Goal: Task Accomplishment & Management: Use online tool/utility

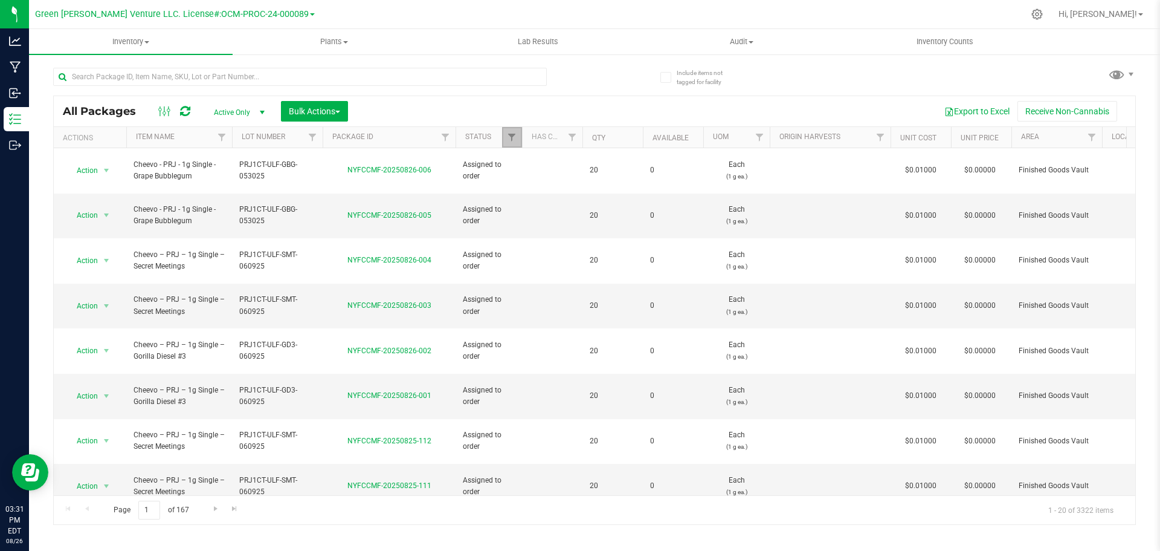
click at [518, 138] on link "Filter" at bounding box center [512, 137] width 20 height 21
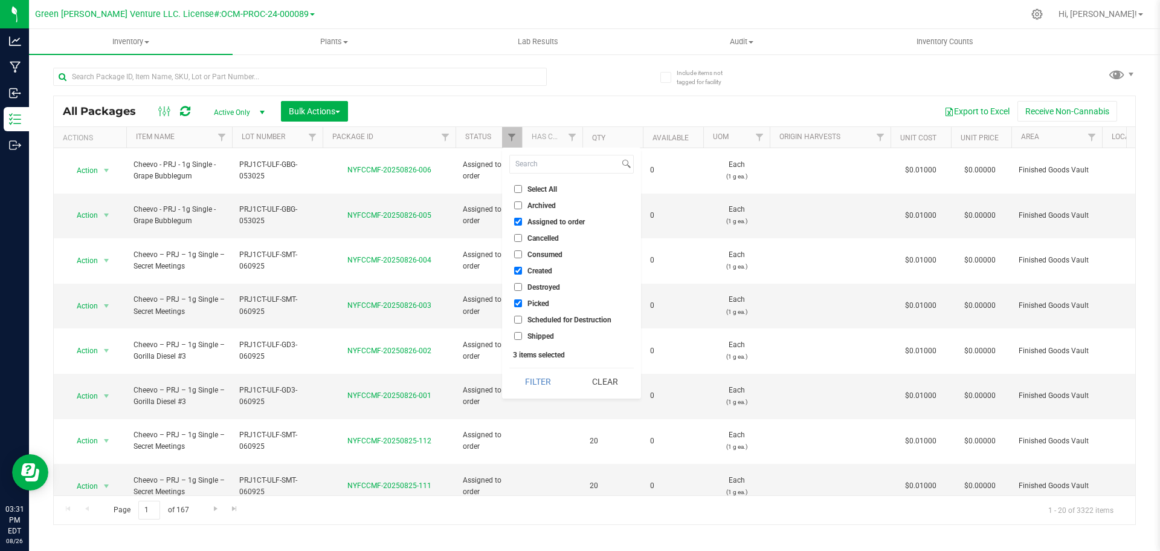
click at [519, 189] on input "Select All" at bounding box center [518, 189] width 8 height 8
checkbox input "true"
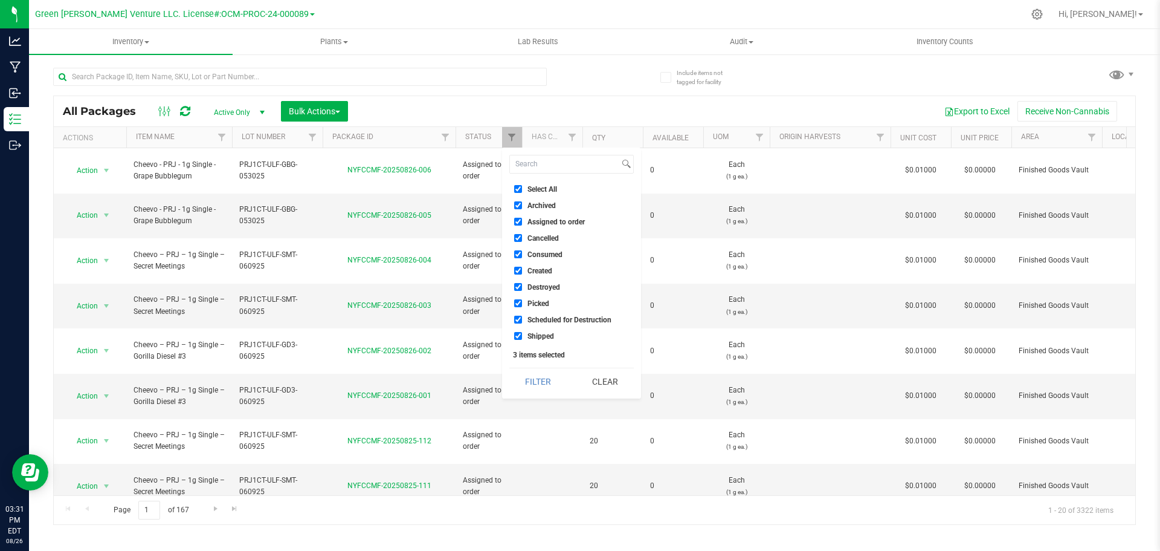
checkbox input "true"
click at [558, 379] on button "Filter" at bounding box center [539, 381] width 58 height 27
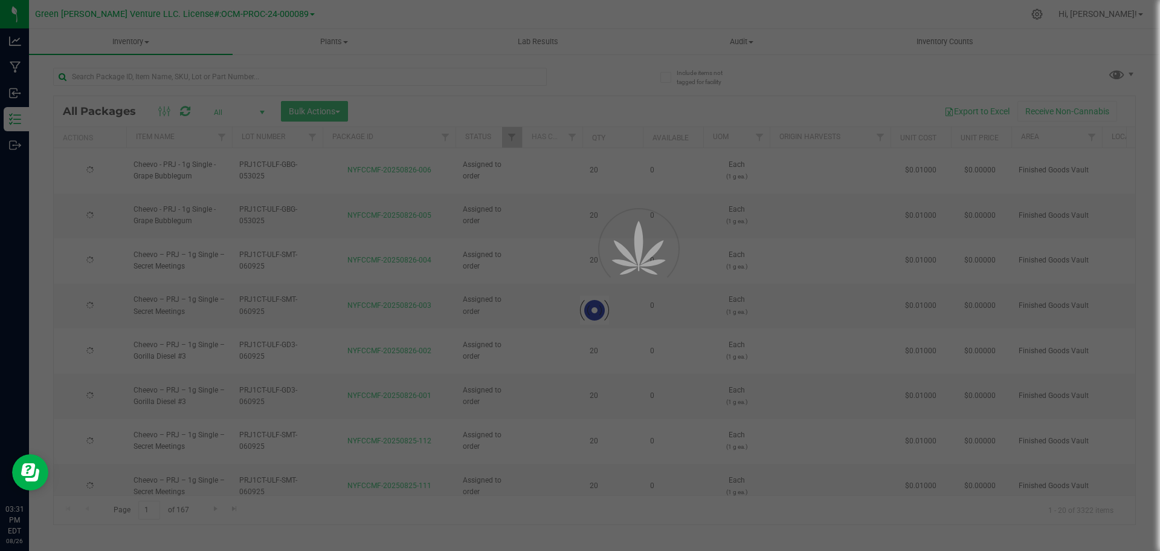
type input "[DATE]"
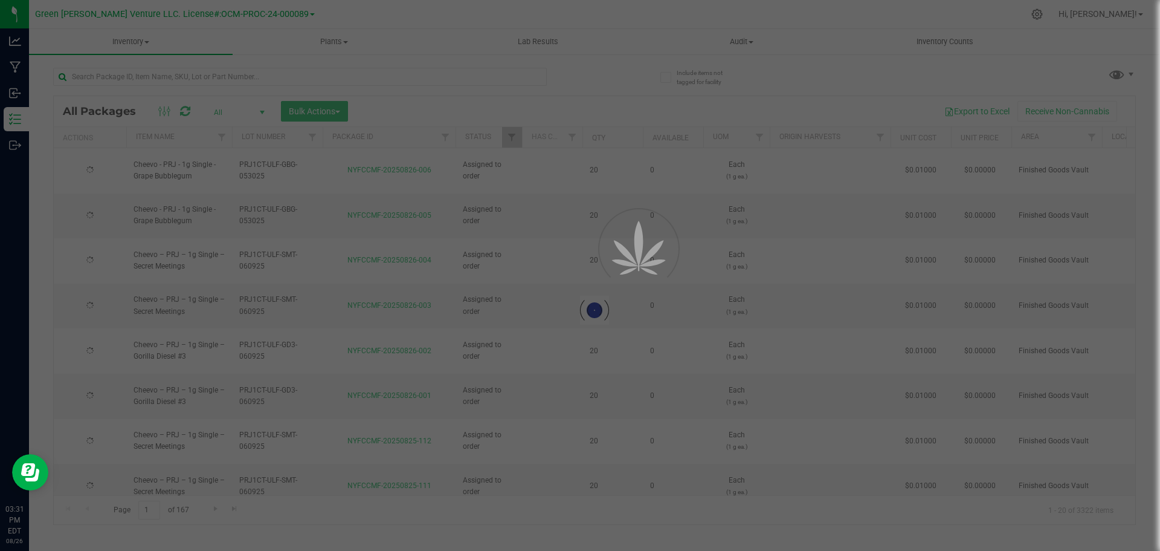
type input "[DATE]"
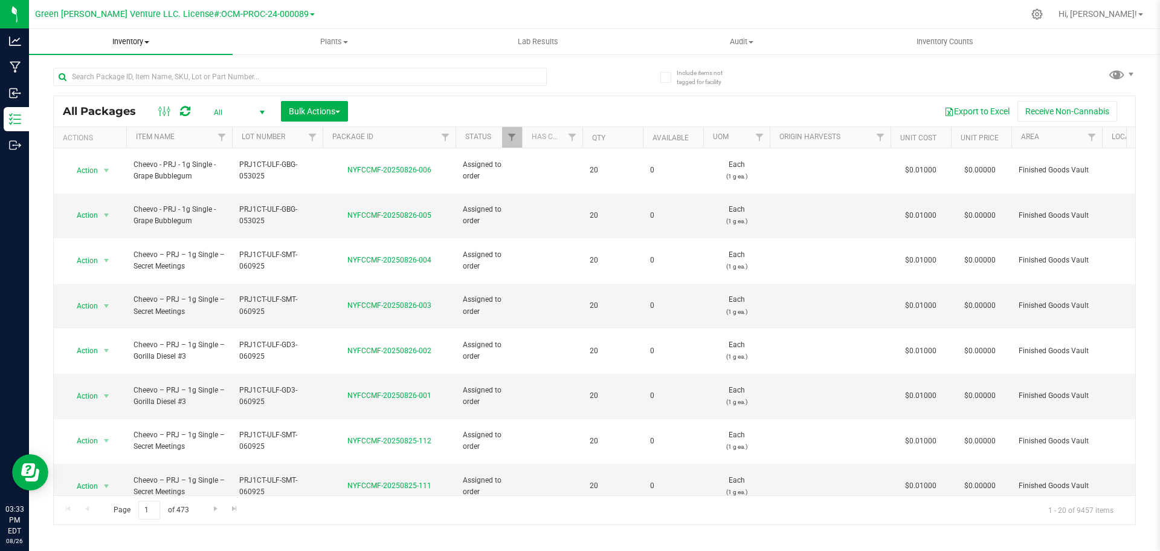
click at [147, 39] on span "Inventory" at bounding box center [131, 41] width 204 height 11
click at [94, 89] on span "All inventory" at bounding box center [70, 87] width 82 height 10
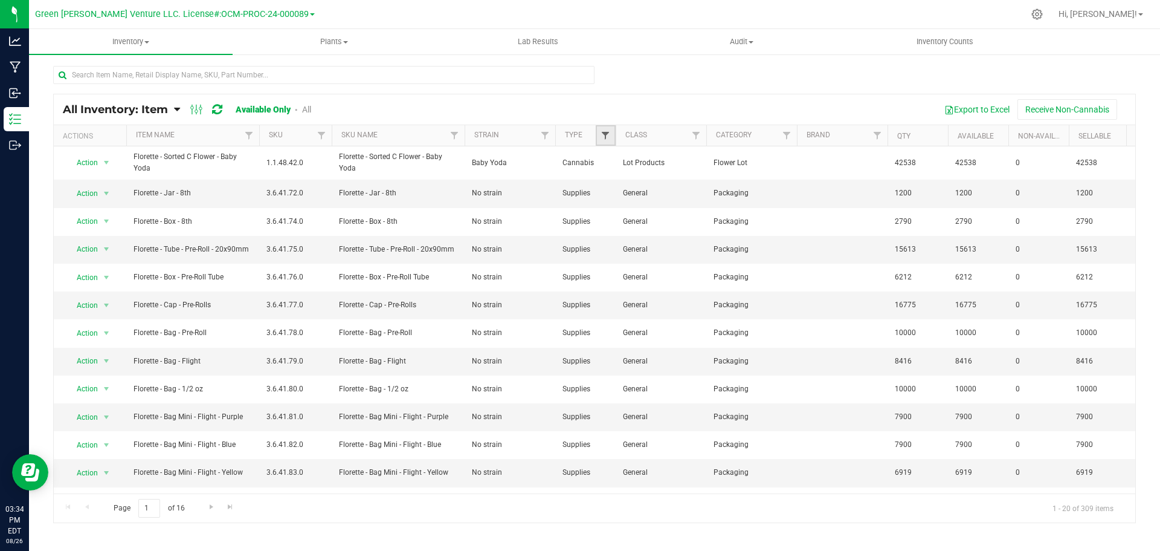
click at [602, 133] on span "Filter" at bounding box center [606, 136] width 10 height 10
click at [612, 252] on input "Supplies" at bounding box center [612, 252] width 8 height 8
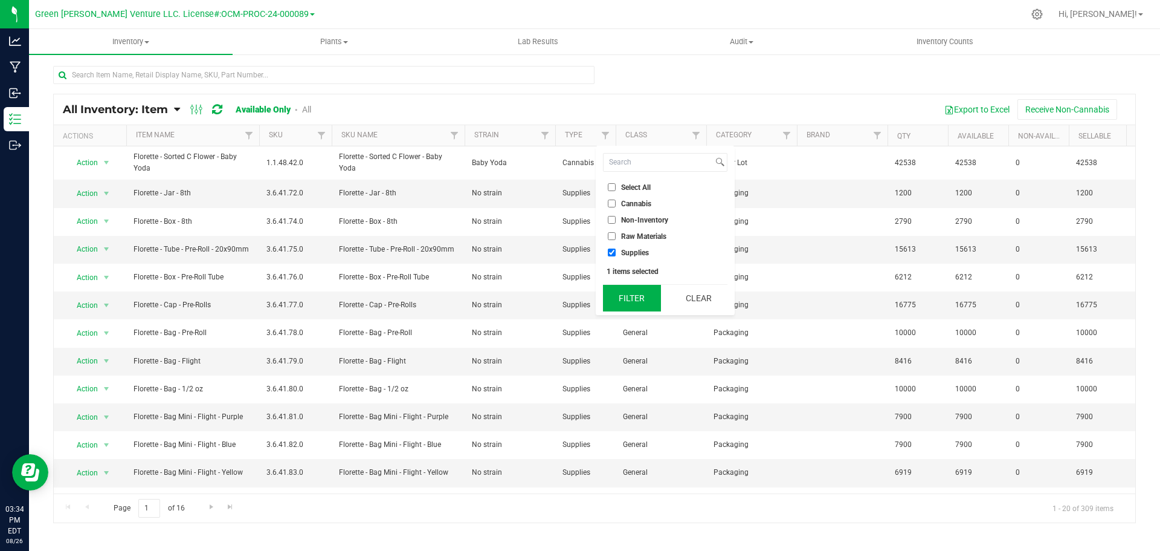
click at [642, 295] on button "Filter" at bounding box center [632, 298] width 58 height 27
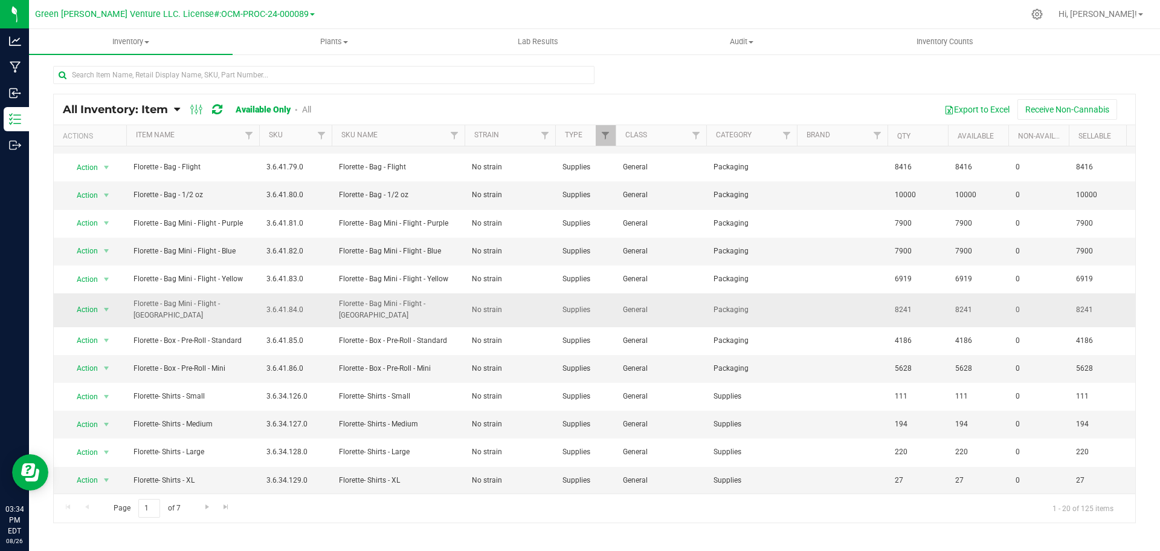
scroll to position [220, 0]
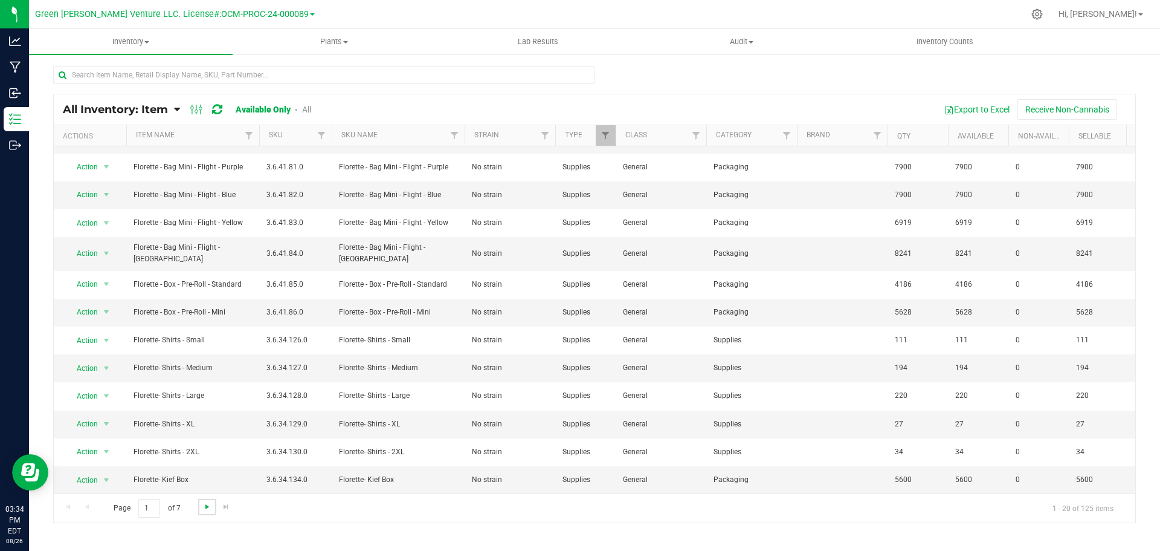
click at [209, 510] on span "Go to the next page" at bounding box center [207, 507] width 10 height 10
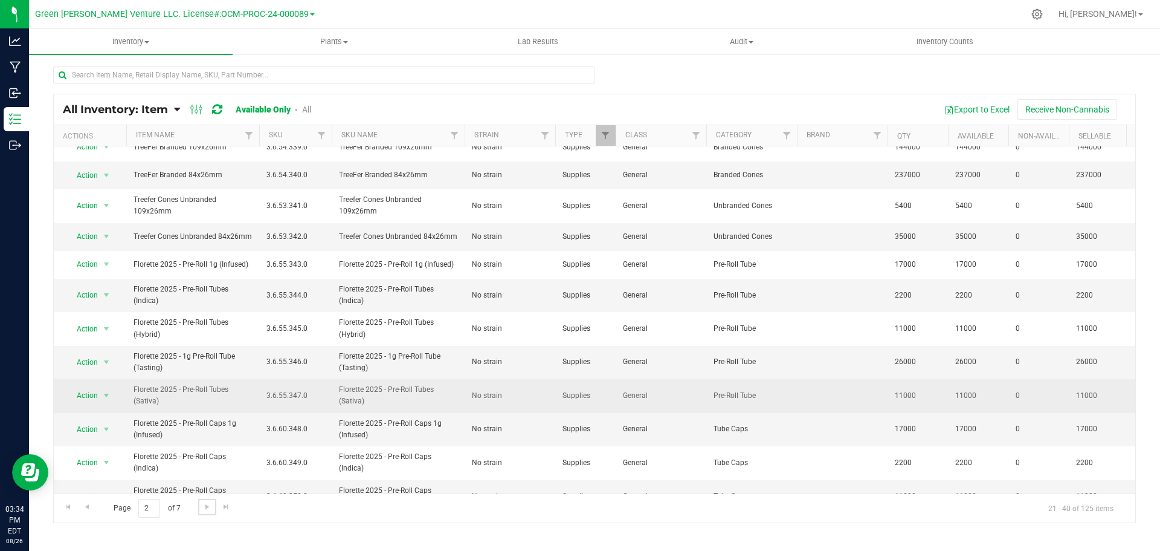
scroll to position [265, 0]
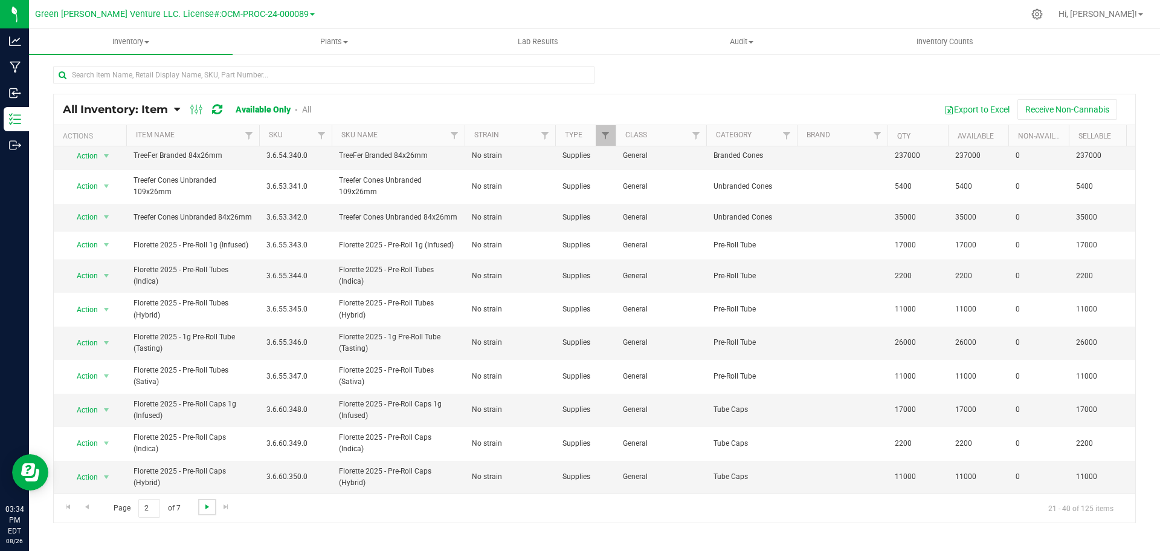
click at [205, 505] on span "Go to the next page" at bounding box center [207, 507] width 10 height 10
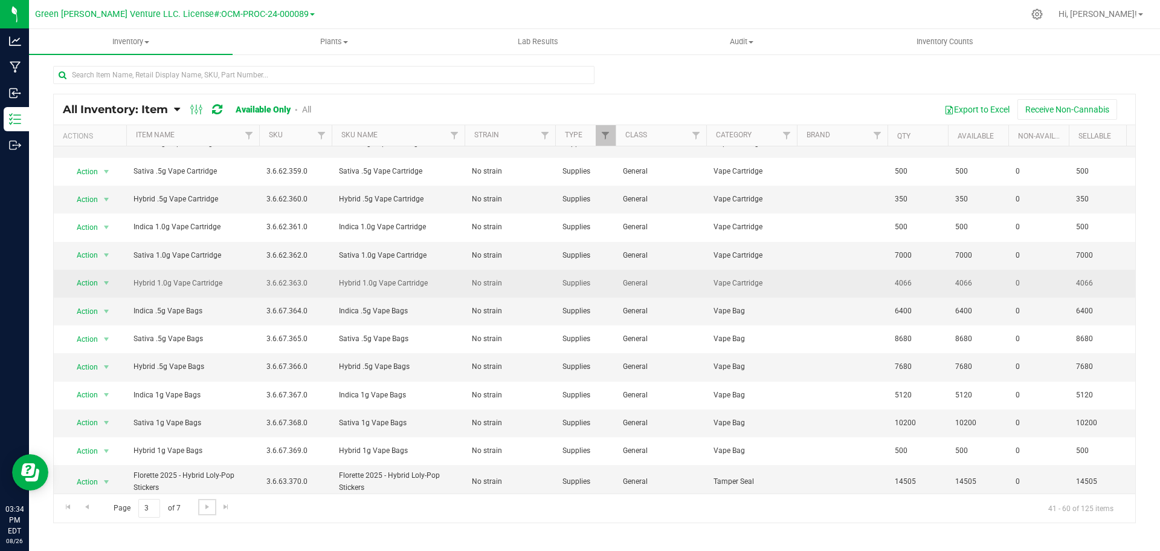
scroll to position [259, 0]
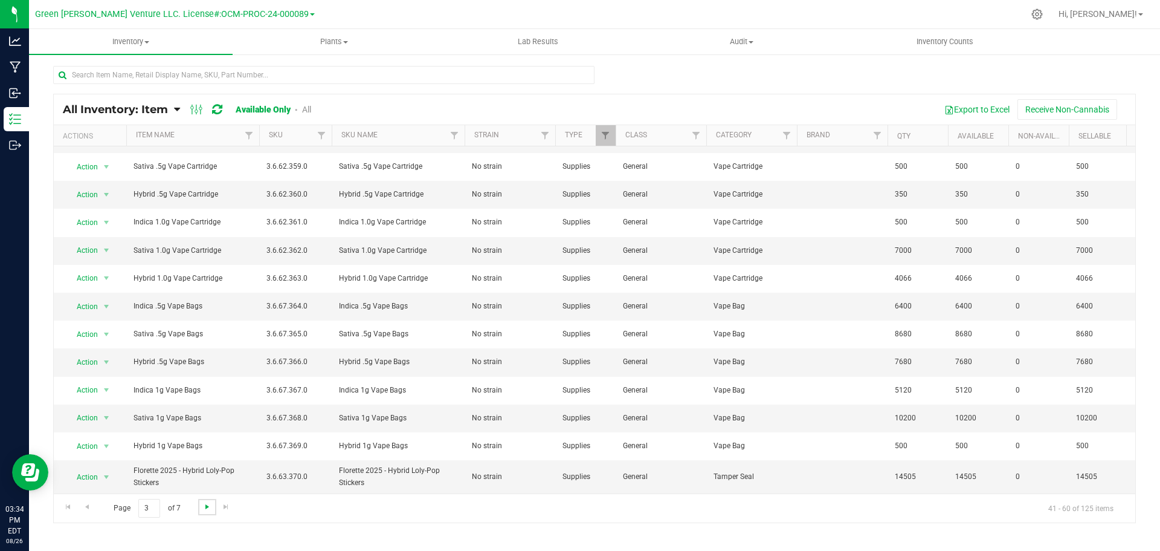
click at [207, 503] on span "Go to the next page" at bounding box center [207, 507] width 10 height 10
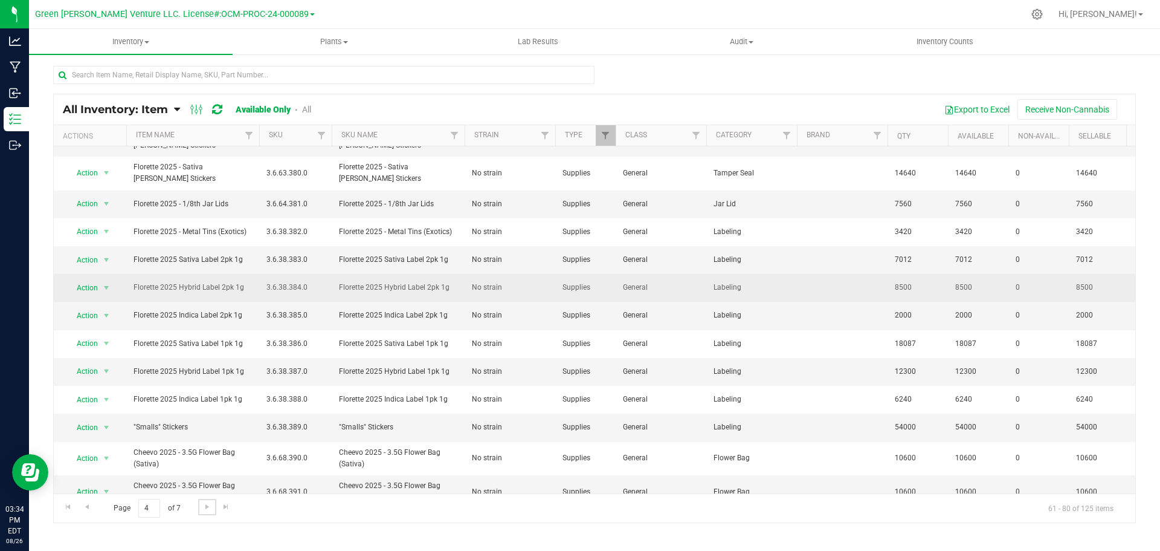
scroll to position [281, 0]
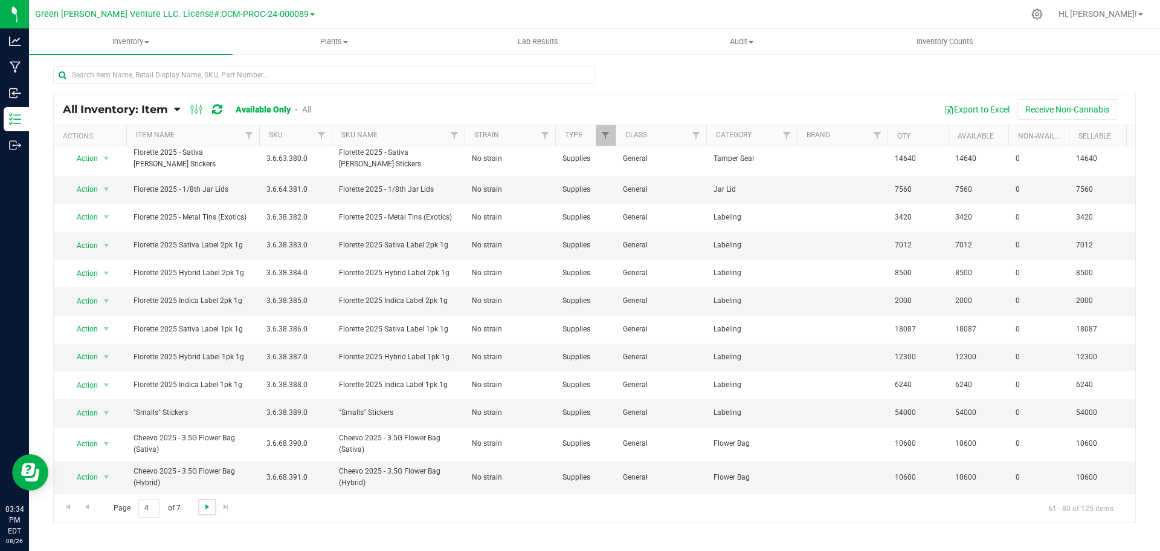
click at [204, 507] on span "Go to the next page" at bounding box center [207, 507] width 10 height 10
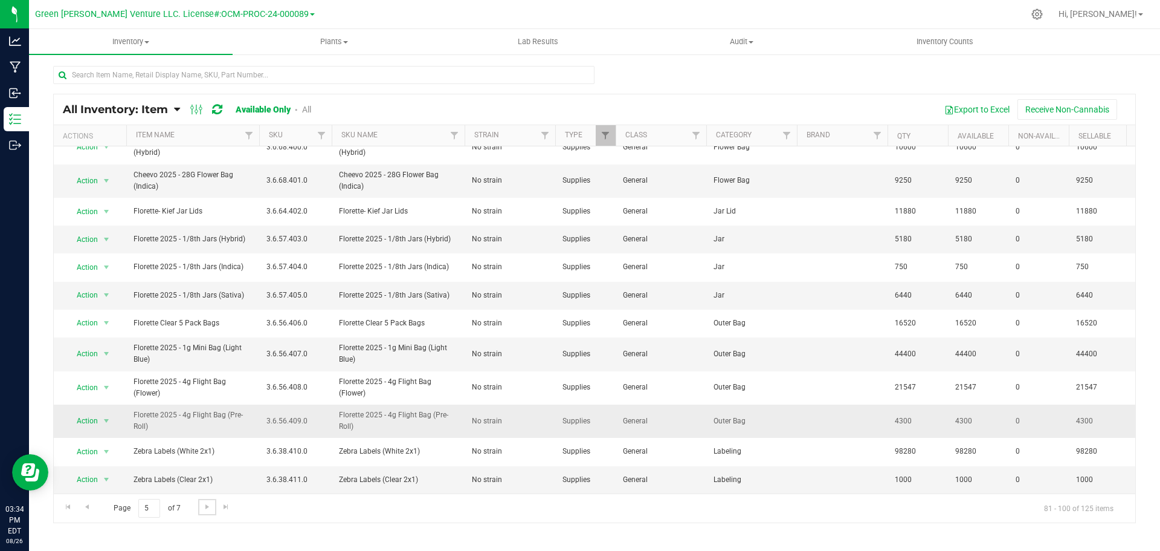
scroll to position [293, 0]
click at [209, 508] on span "Go to the next page" at bounding box center [207, 507] width 10 height 10
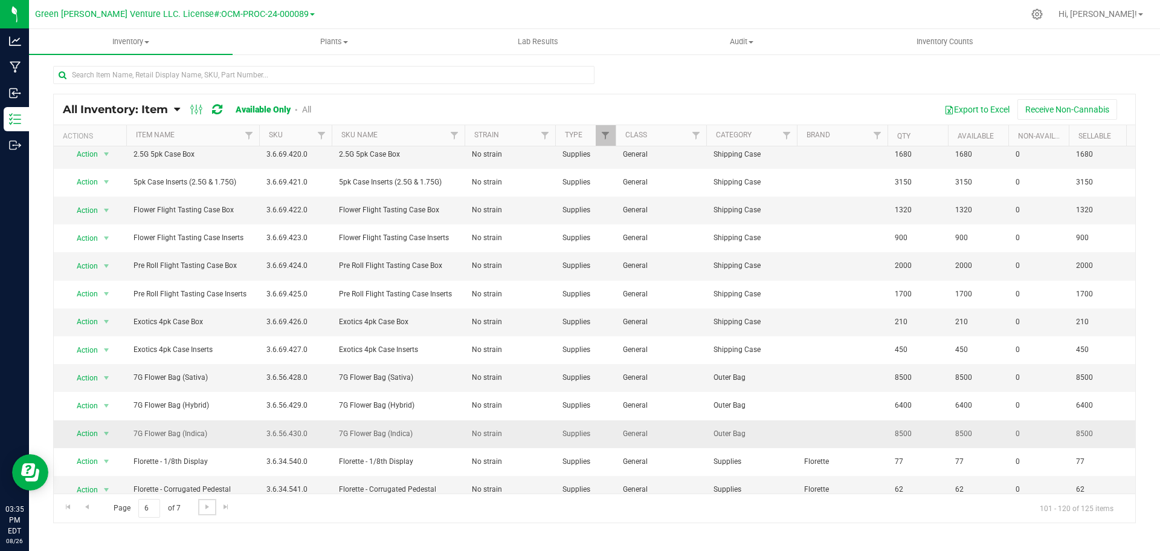
scroll to position [225, 0]
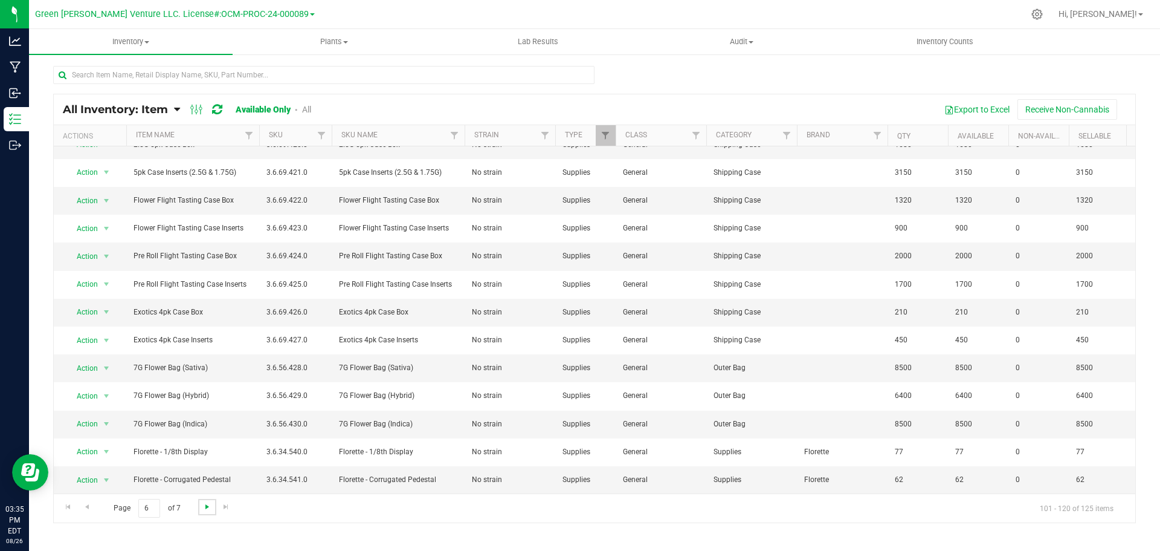
click at [210, 508] on span "Go to the next page" at bounding box center [207, 507] width 10 height 10
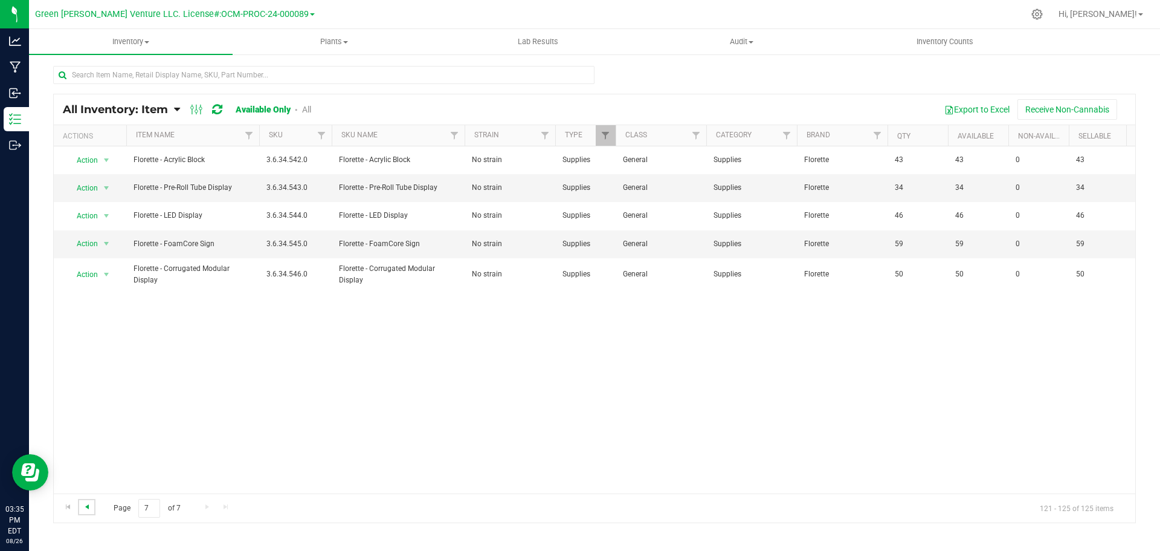
click at [88, 509] on span "Go to the previous page" at bounding box center [87, 507] width 10 height 10
checkbox input "true"
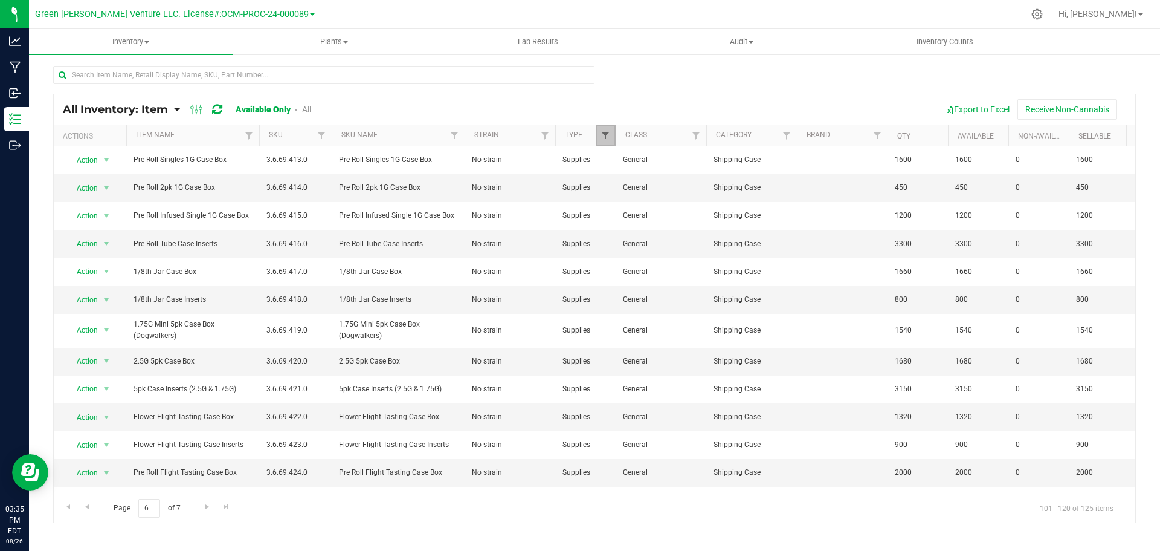
click at [606, 140] on span "Filter" at bounding box center [606, 136] width 10 height 10
click at [68, 508] on span "Go to the first page" at bounding box center [68, 507] width 10 height 10
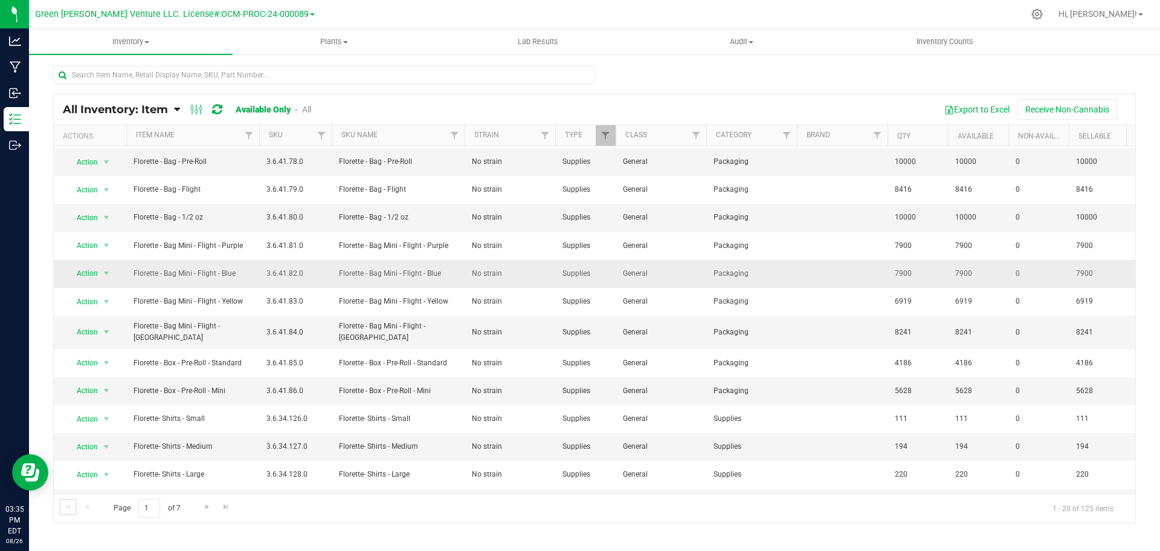
scroll to position [99, 0]
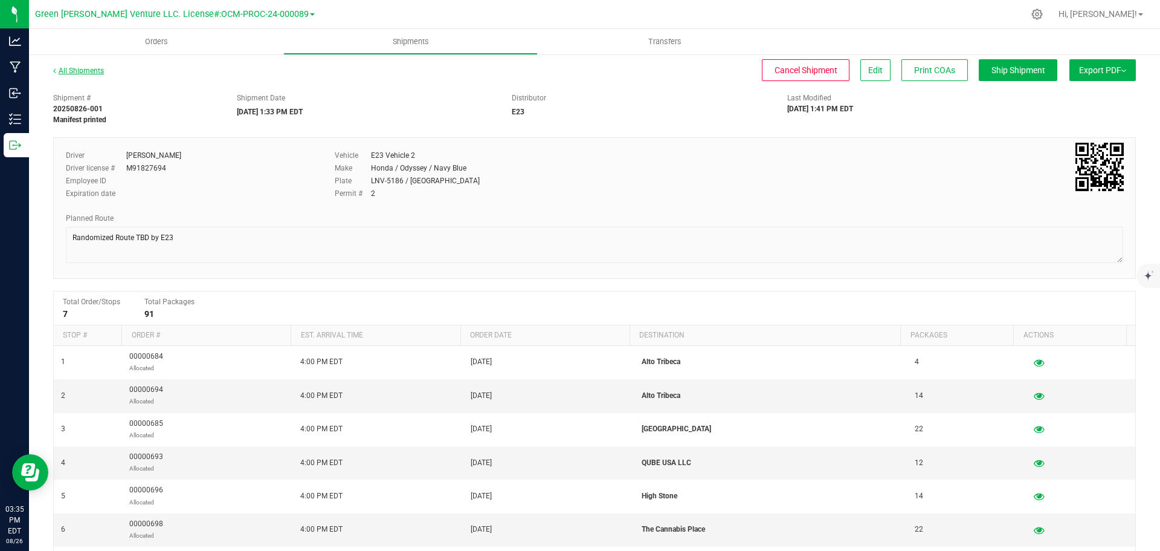
click at [94, 69] on link "All Shipments" at bounding box center [78, 70] width 51 height 8
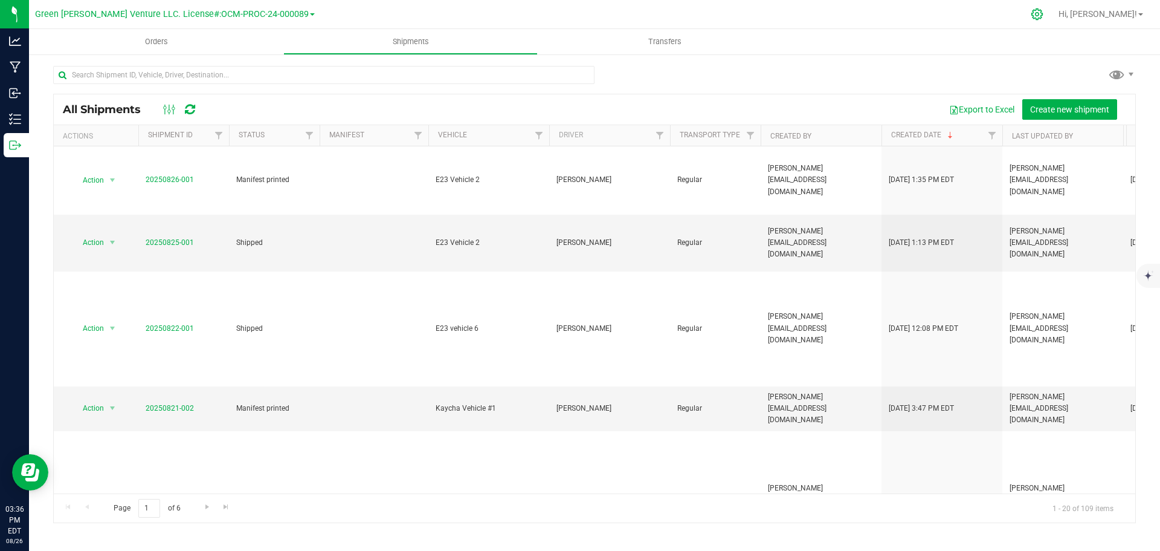
click at [1043, 16] on icon at bounding box center [1037, 13] width 11 height 11
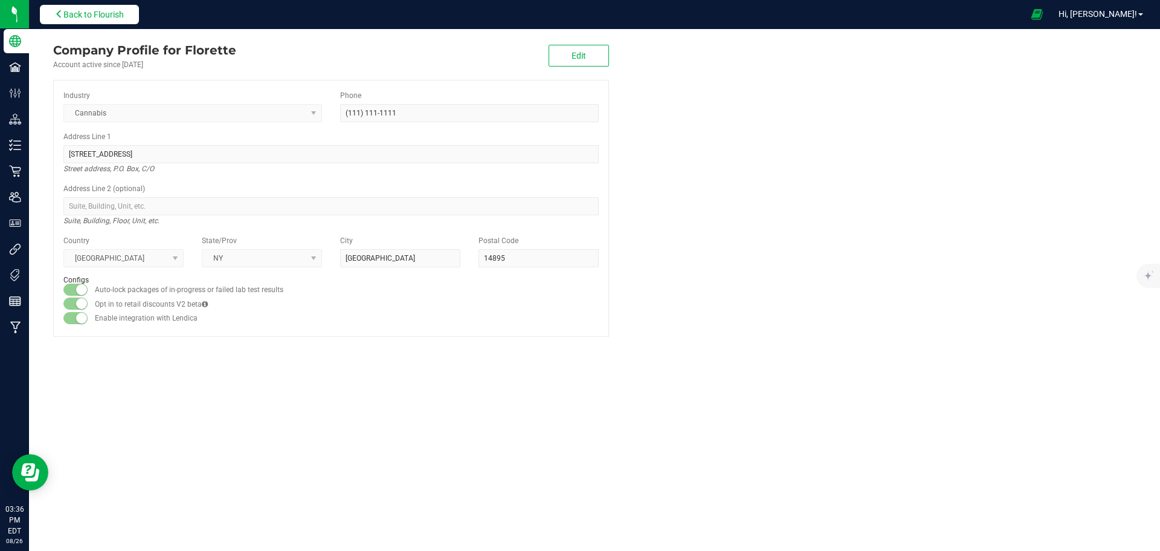
click at [76, 14] on span "Back to Flourish" at bounding box center [93, 15] width 60 height 10
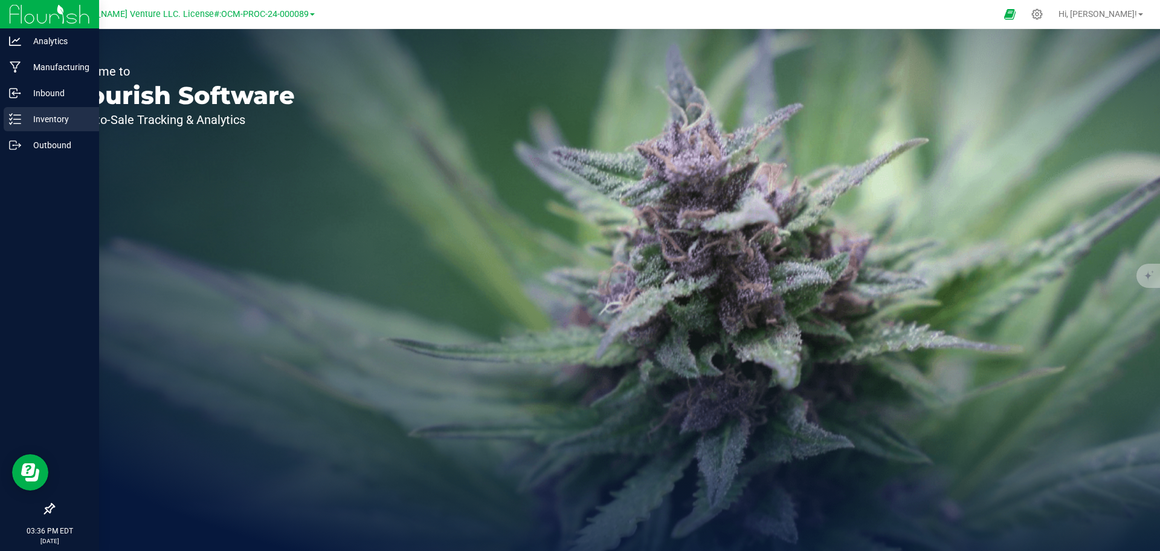
click at [60, 121] on p "Inventory" at bounding box center [57, 119] width 73 height 15
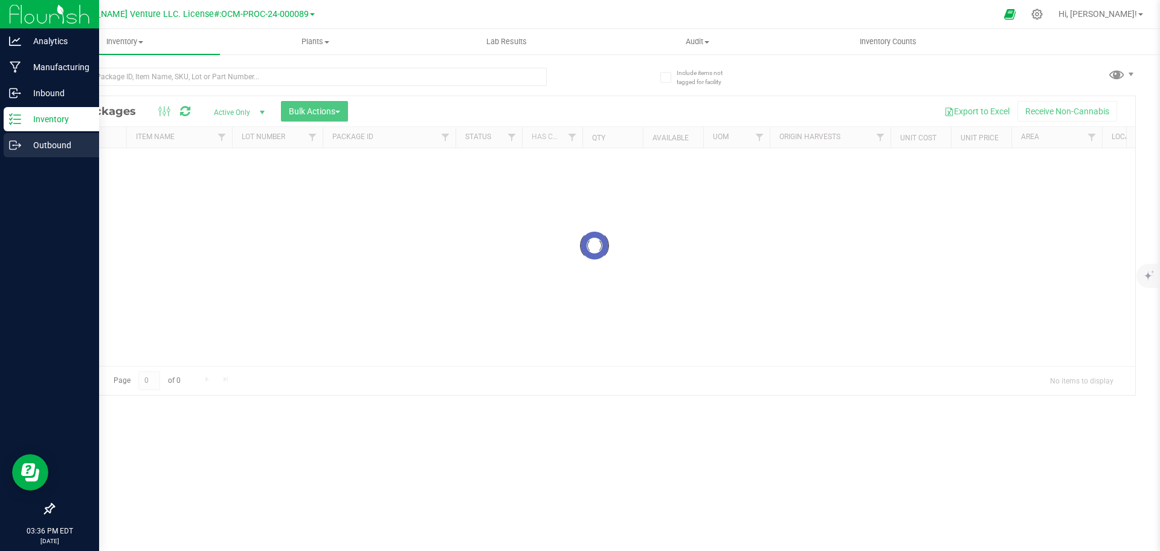
click at [57, 149] on p "Outbound" at bounding box center [57, 145] width 73 height 15
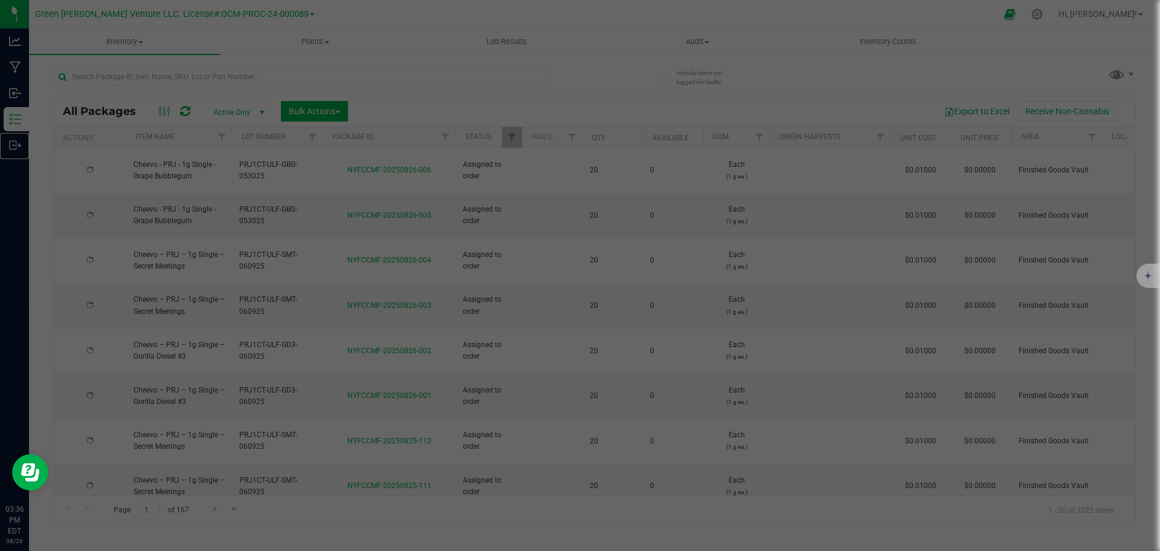
type input "[DATE]"
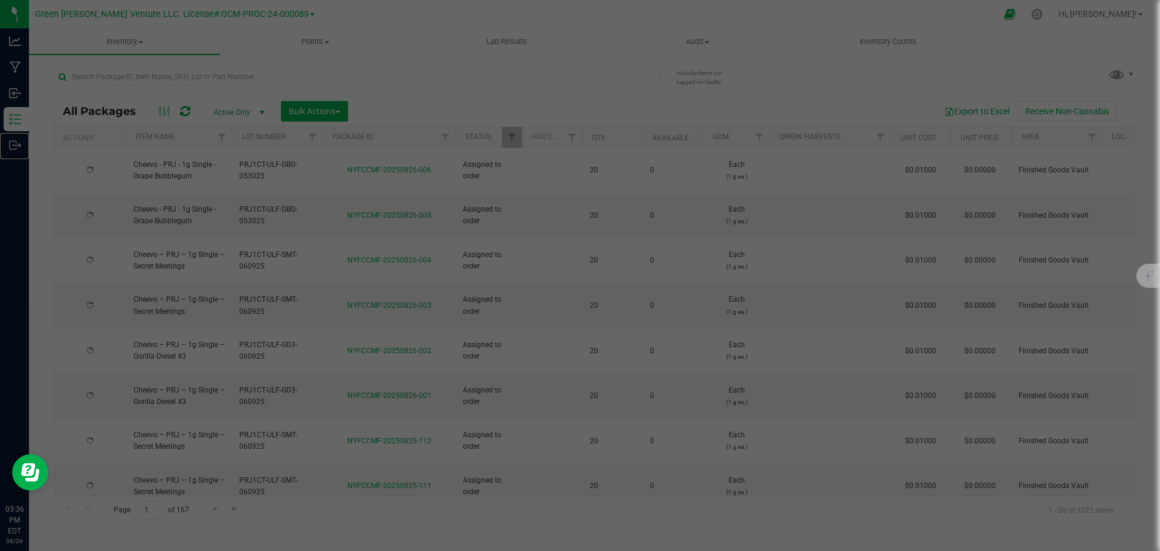
type input "[DATE]"
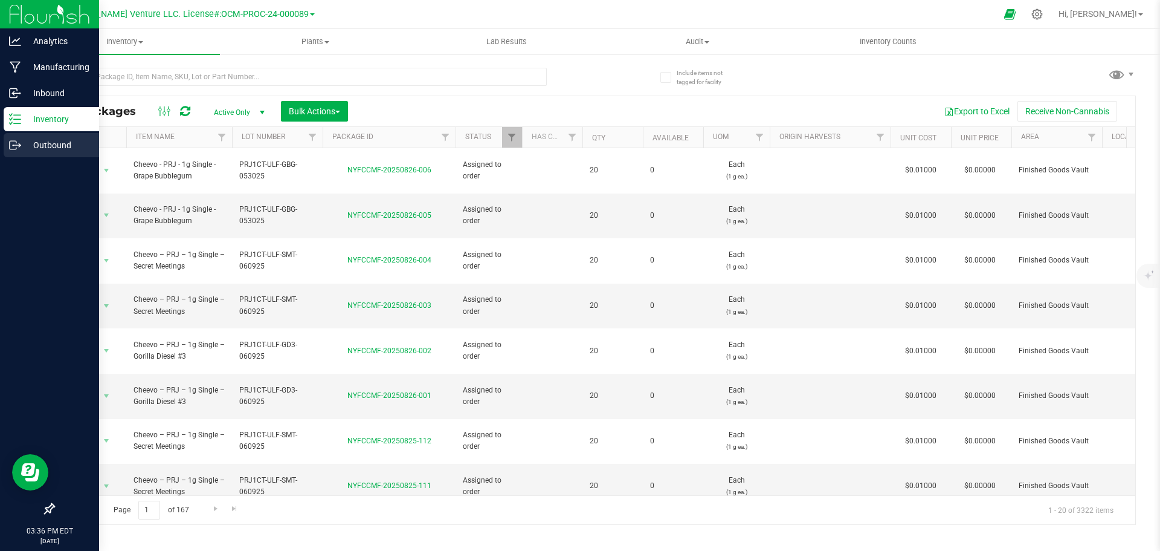
click at [42, 144] on p "Outbound" at bounding box center [57, 145] width 73 height 15
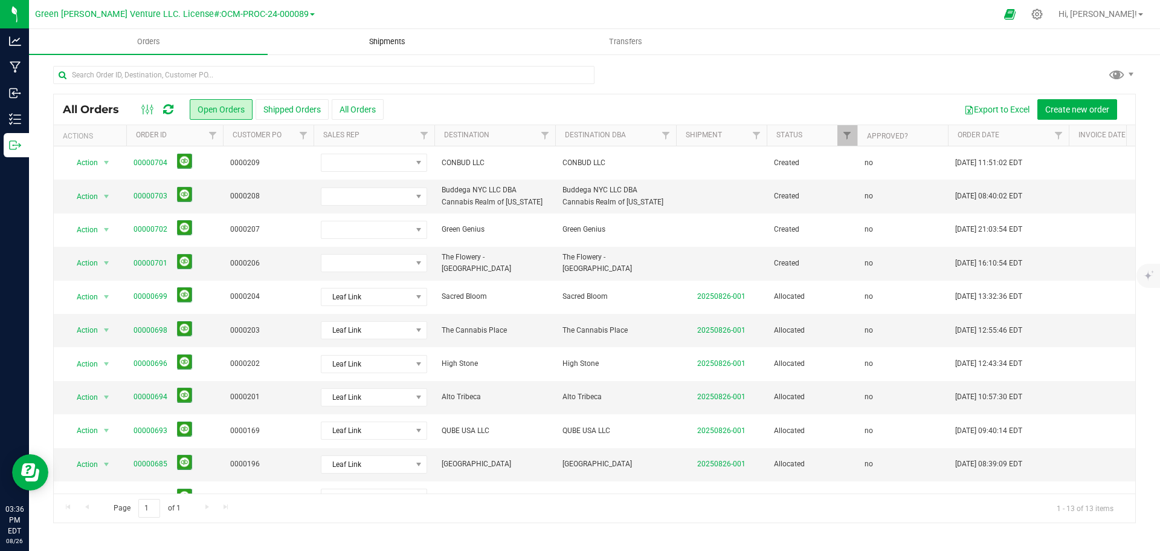
click at [371, 51] on uib-tab-heading "Shipments" at bounding box center [387, 42] width 238 height 24
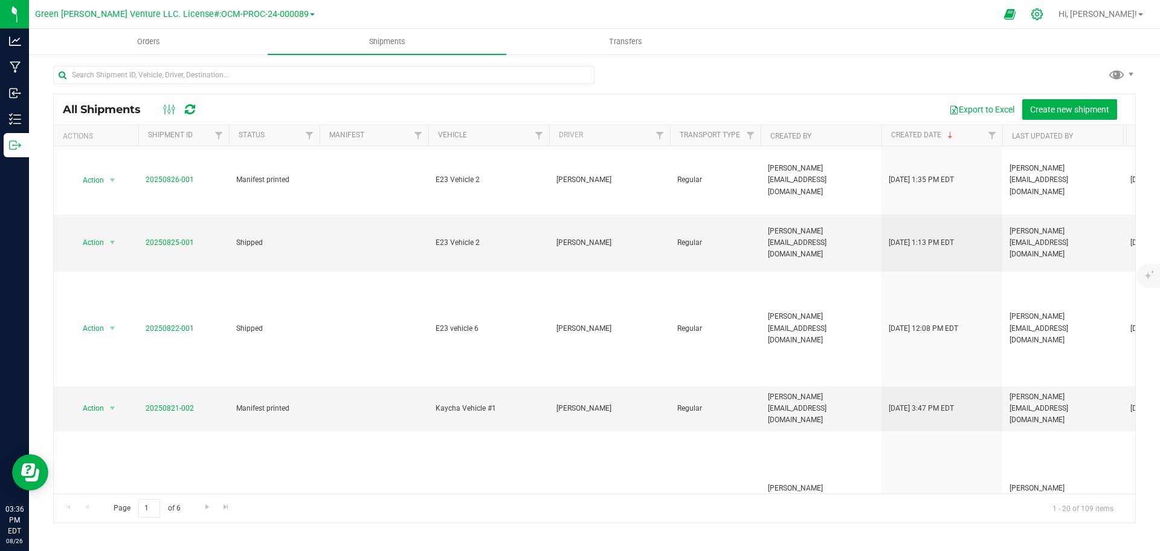
click at [1043, 13] on icon at bounding box center [1037, 13] width 11 height 11
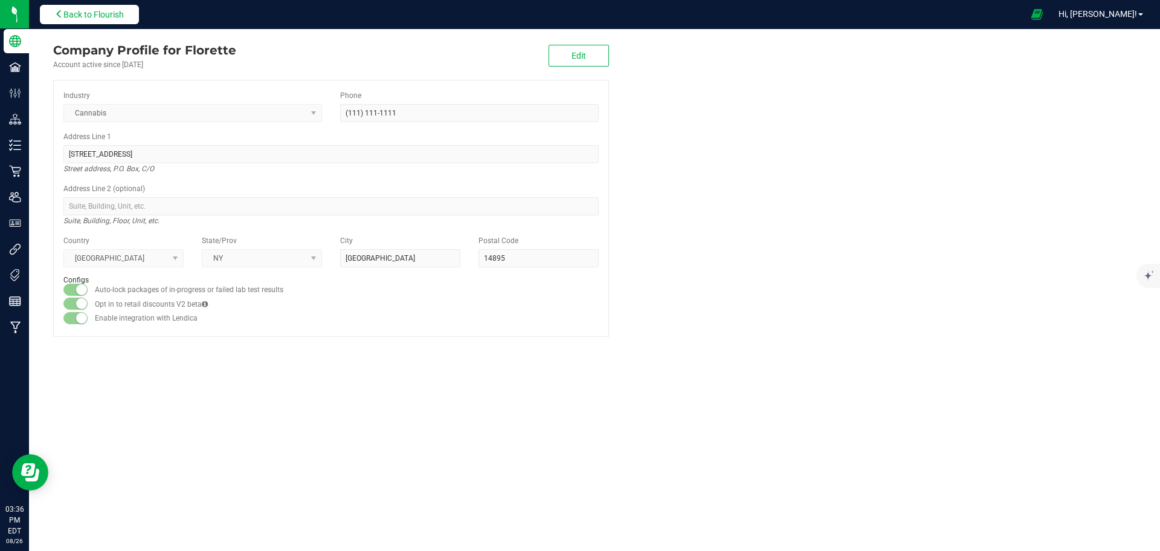
click at [86, 19] on span "Back to Flourish" at bounding box center [93, 15] width 60 height 10
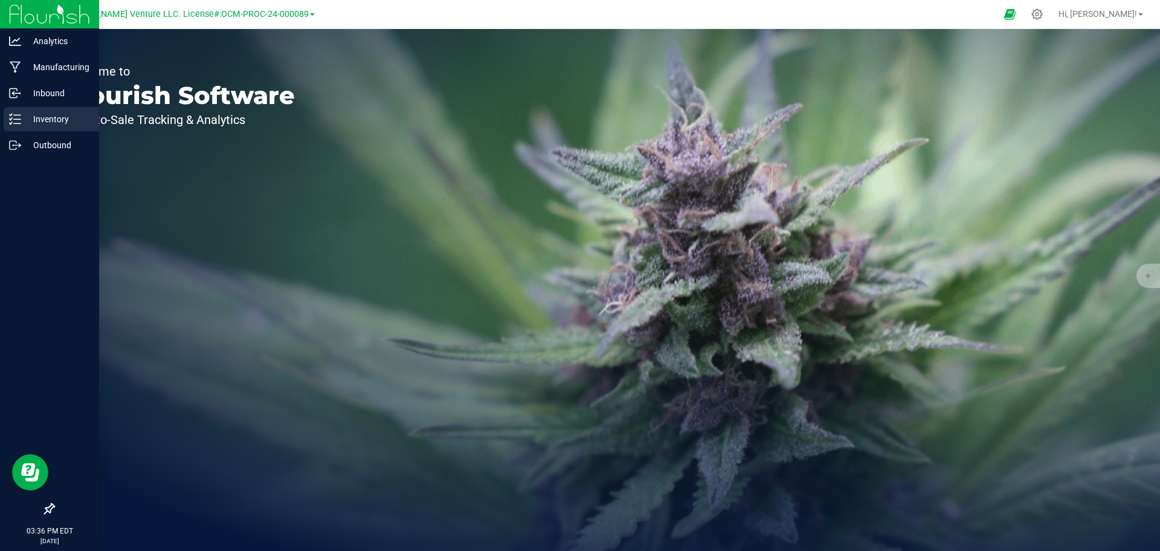
click at [58, 117] on p "Inventory" at bounding box center [57, 119] width 73 height 15
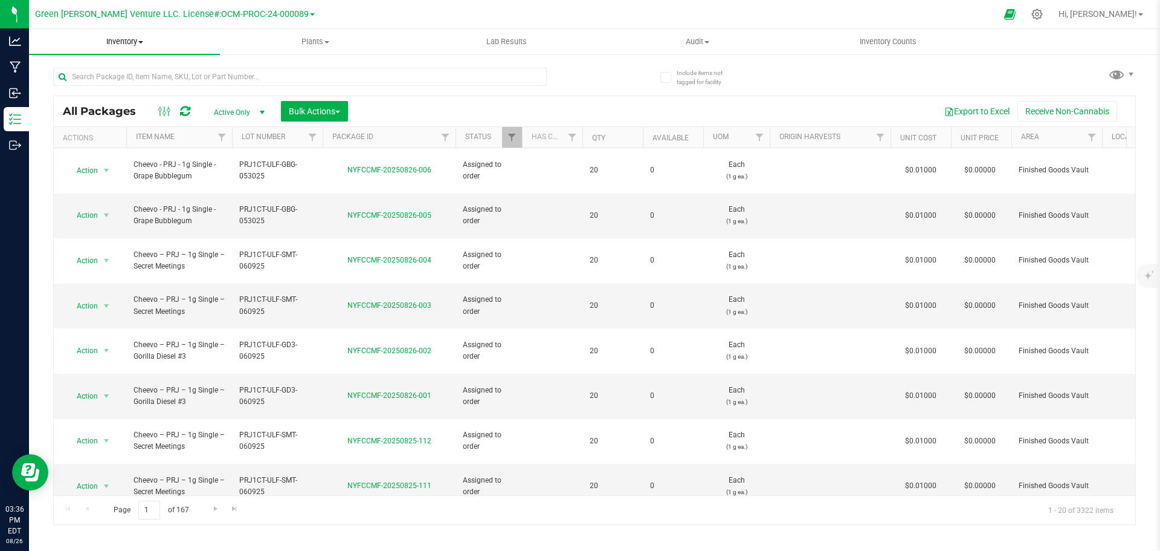
click at [140, 44] on span "Inventory" at bounding box center [124, 41] width 191 height 11
click at [86, 88] on span "All inventory" at bounding box center [70, 87] width 82 height 10
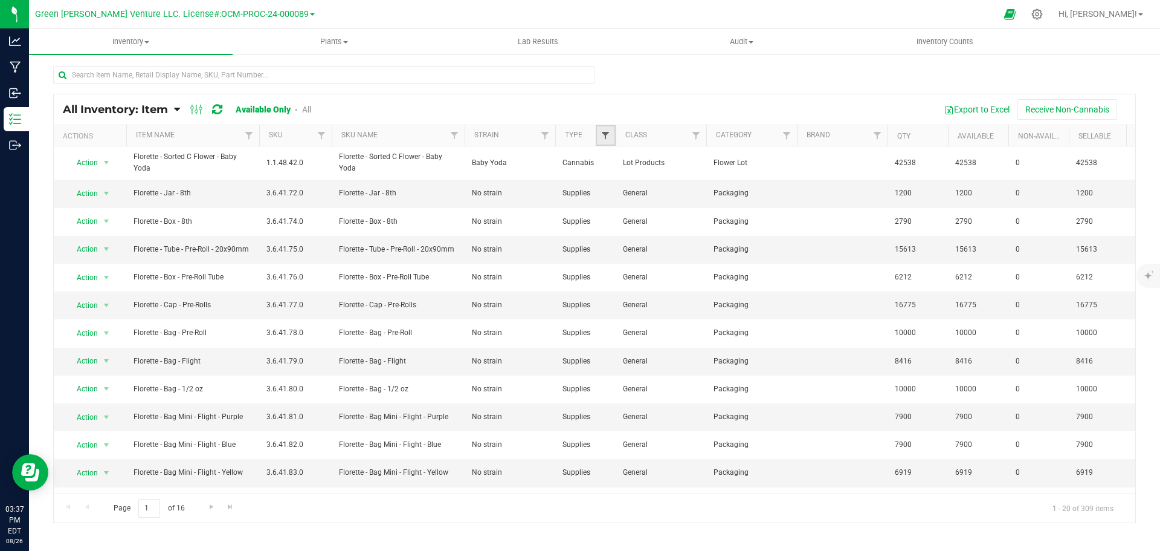
click at [606, 135] on span "Filter" at bounding box center [606, 136] width 10 height 10
click at [614, 252] on input "Supplies" at bounding box center [612, 252] width 8 height 8
checkbox input "true"
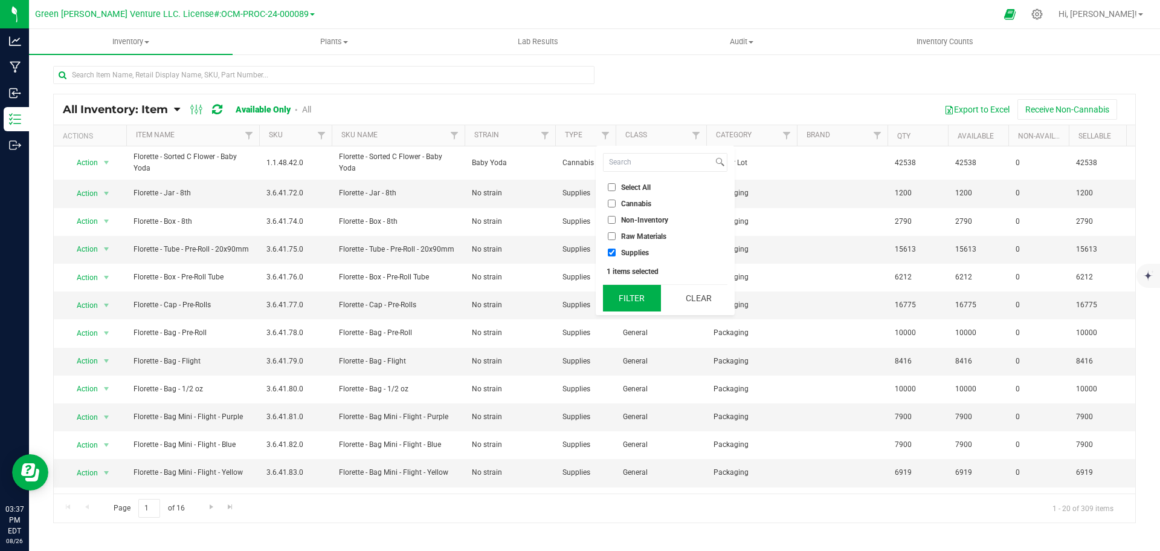
click at [627, 293] on button "Filter" at bounding box center [632, 298] width 58 height 27
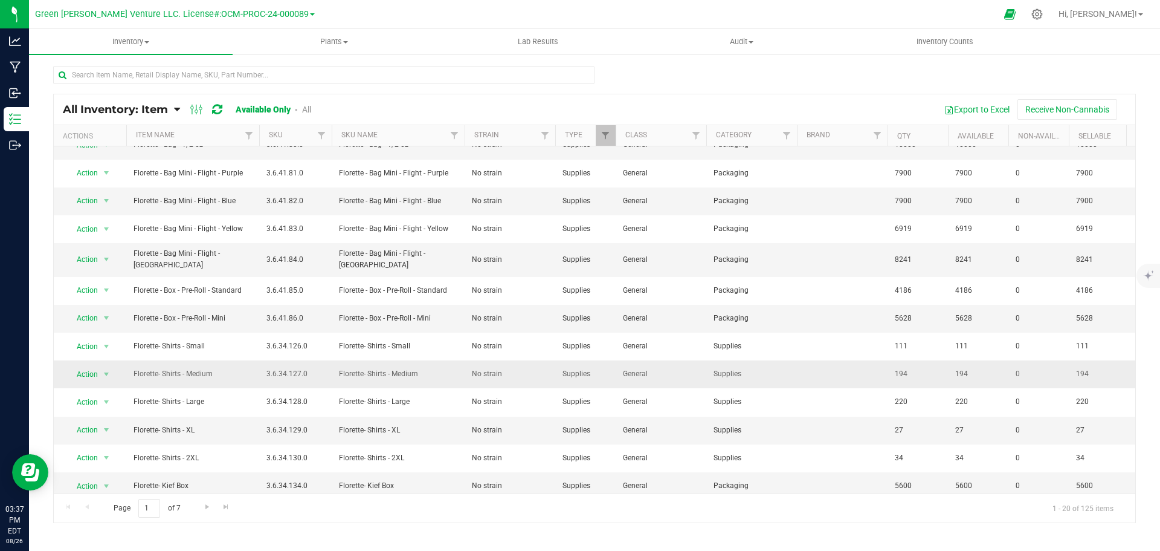
scroll to position [220, 0]
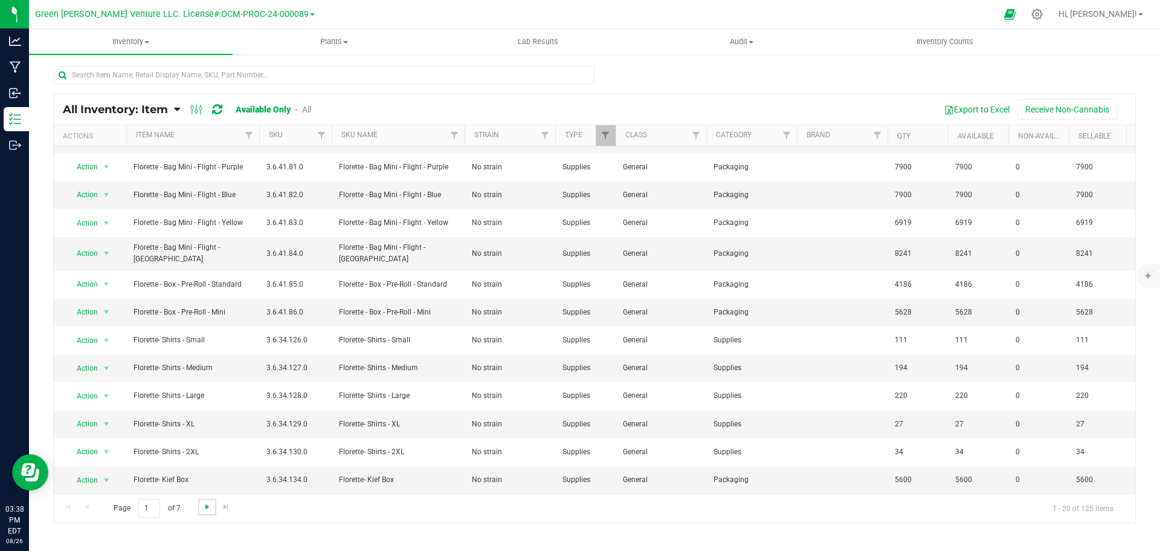
click at [206, 505] on span "Go to the next page" at bounding box center [207, 507] width 10 height 10
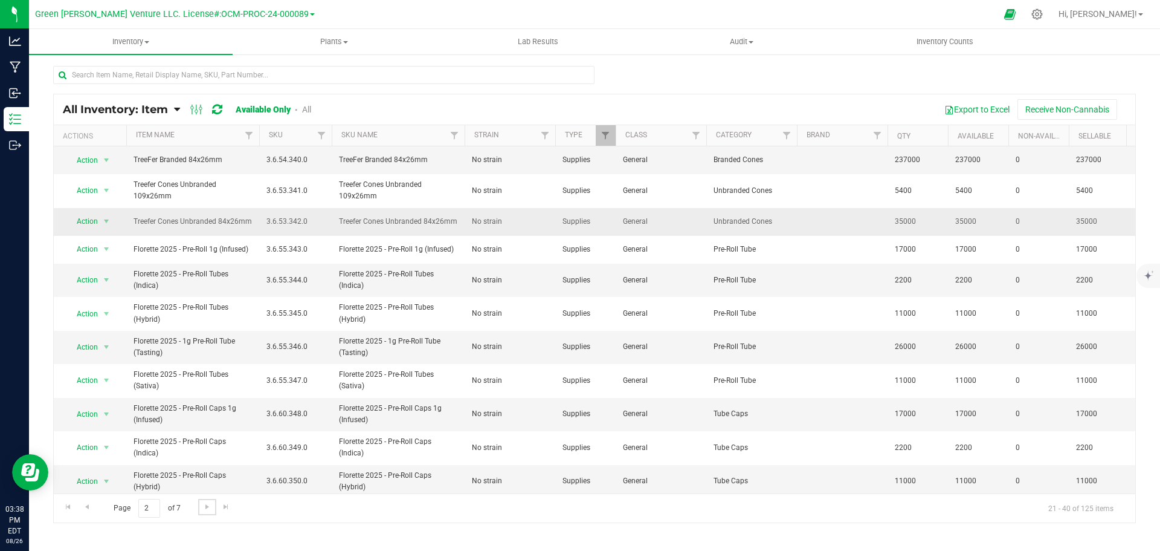
scroll to position [265, 0]
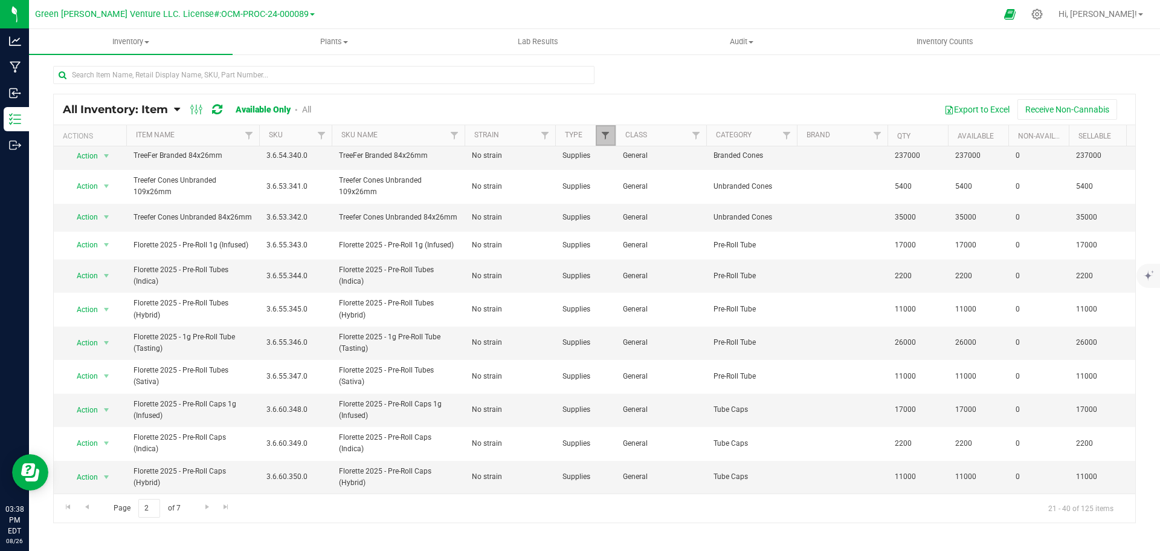
click at [608, 137] on span "Filter" at bounding box center [606, 136] width 10 height 10
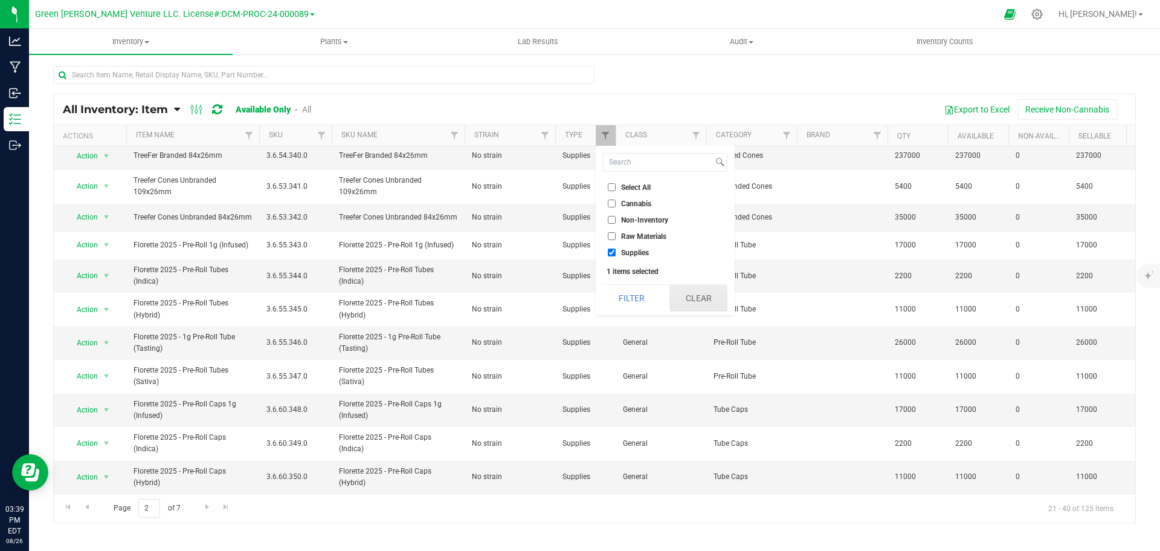
click at [676, 296] on button "Clear" at bounding box center [699, 298] width 58 height 27
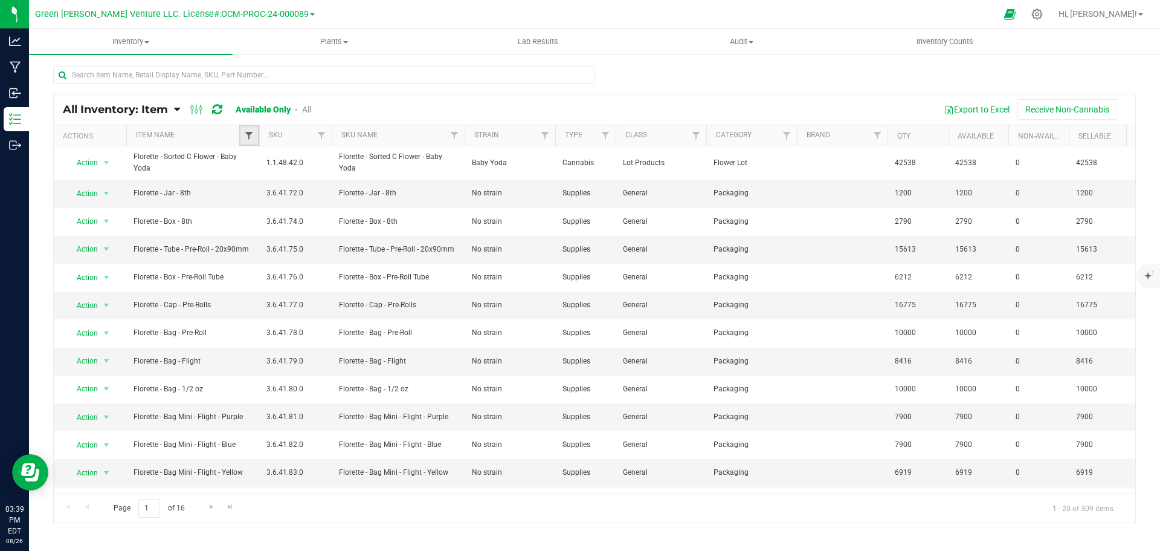
click at [245, 135] on span "Filter" at bounding box center [249, 136] width 10 height 10
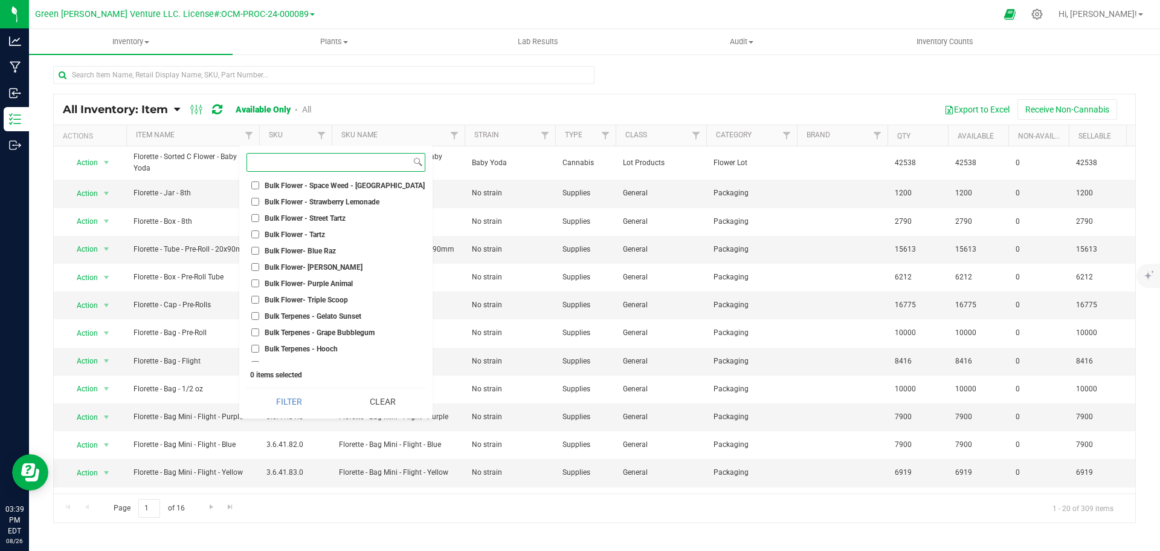
scroll to position [967, 0]
click at [225, 133] on th "Item Name" at bounding box center [192, 135] width 133 height 21
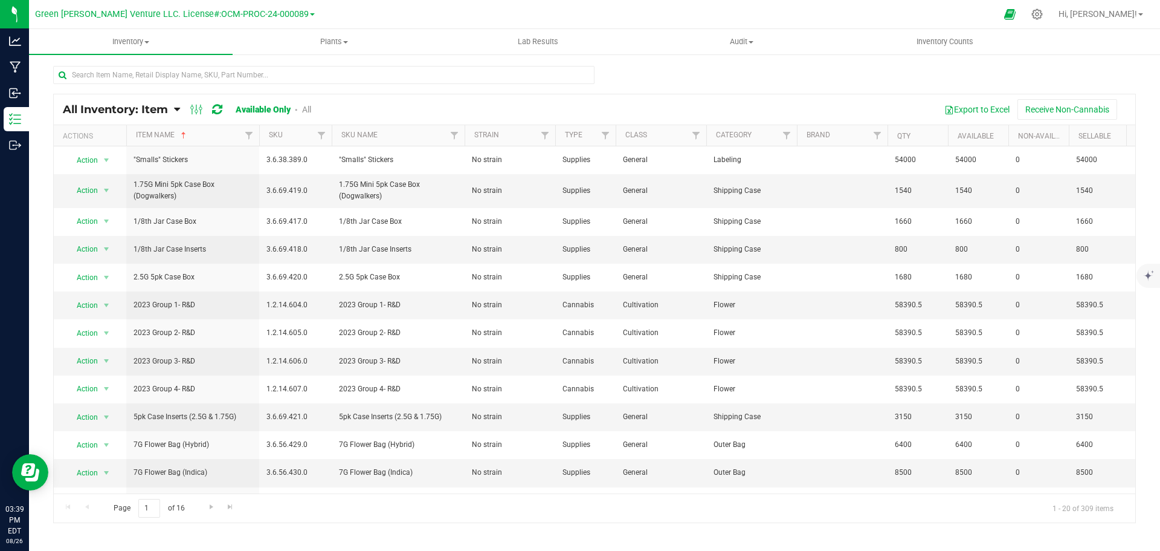
click at [291, 107] on link "Available Only" at bounding box center [263, 110] width 55 height 10
click at [307, 108] on link "All" at bounding box center [306, 110] width 9 height 10
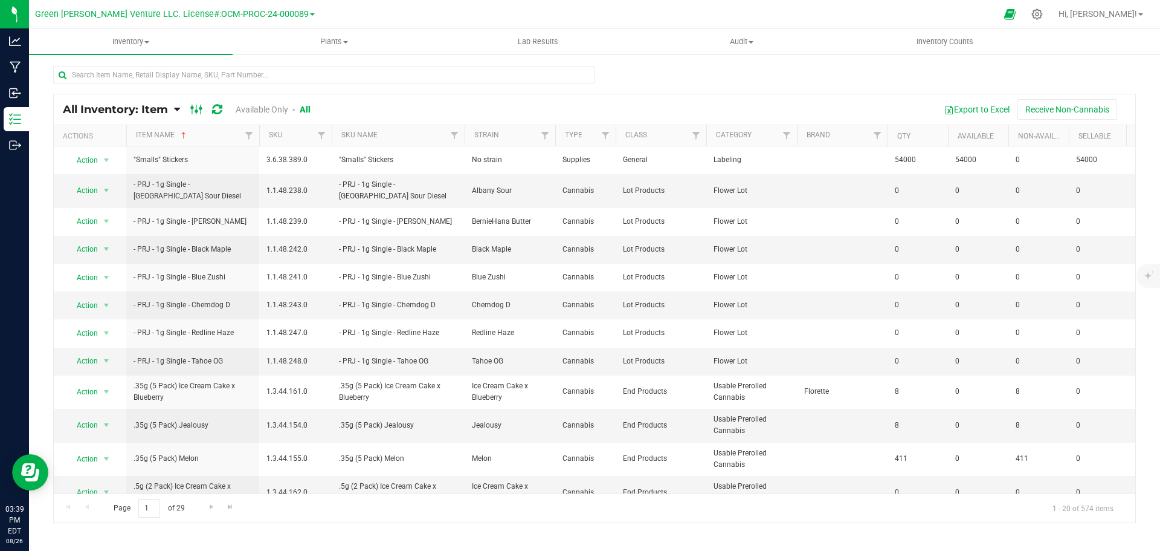
click at [199, 110] on ellipse at bounding box center [200, 108] width 3 height 3
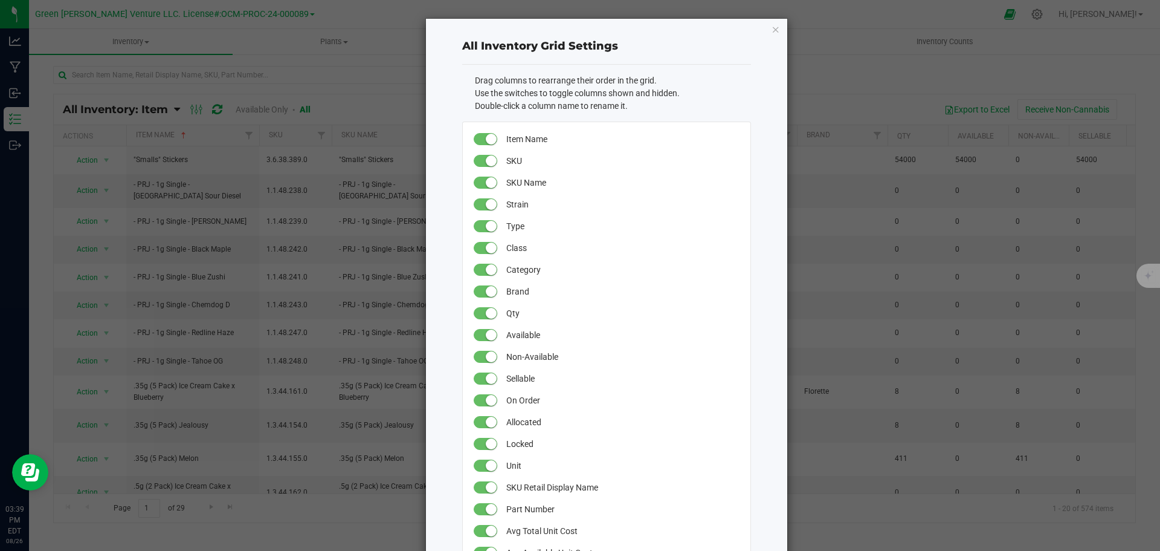
drag, startPoint x: 774, startPoint y: 31, endPoint x: 769, endPoint y: 37, distance: 7.4
click at [774, 30] on icon "button" at bounding box center [776, 29] width 8 height 15
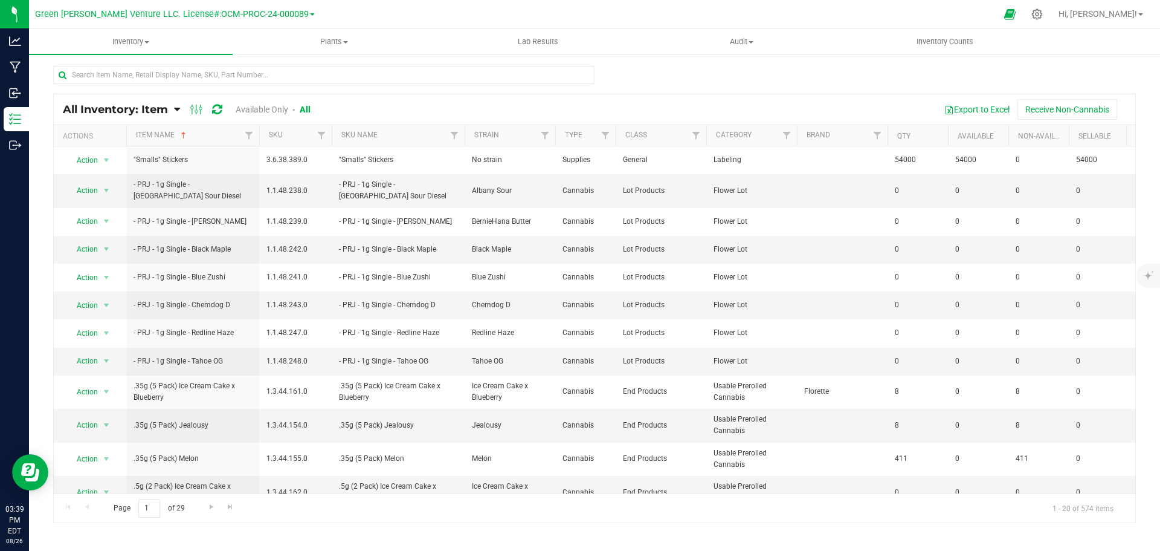
click at [190, 134] on th "Item Name" at bounding box center [192, 135] width 133 height 21
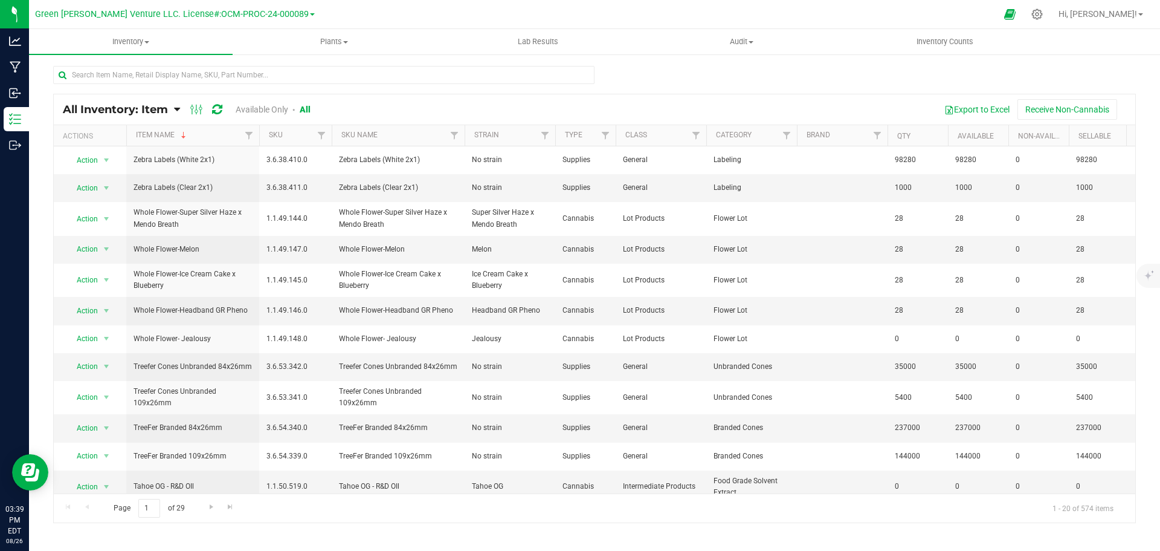
click at [190, 134] on th "Item Name" at bounding box center [192, 135] width 133 height 21
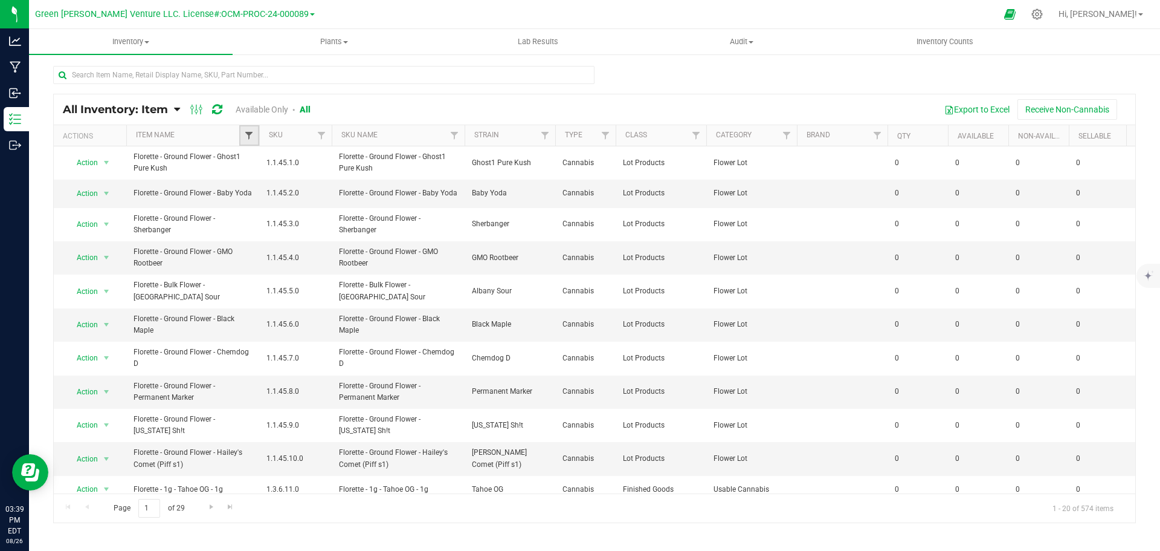
click at [246, 137] on span "Filter" at bounding box center [249, 136] width 10 height 10
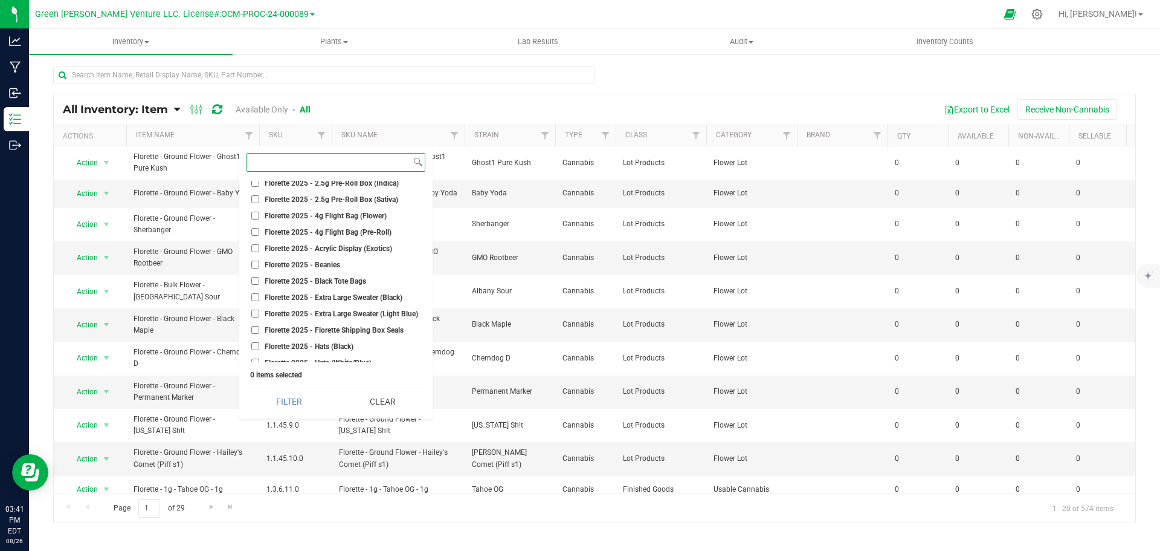
scroll to position [7132, 0]
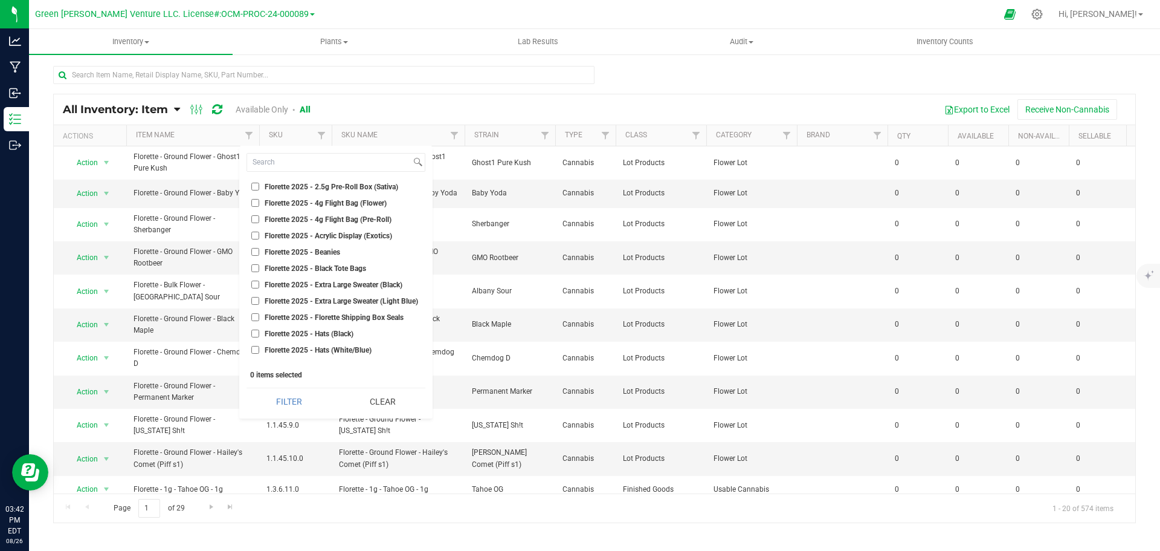
click at [257, 269] on input "Florette 2025 - Black Tote Bags" at bounding box center [255, 268] width 8 height 8
checkbox input "true"
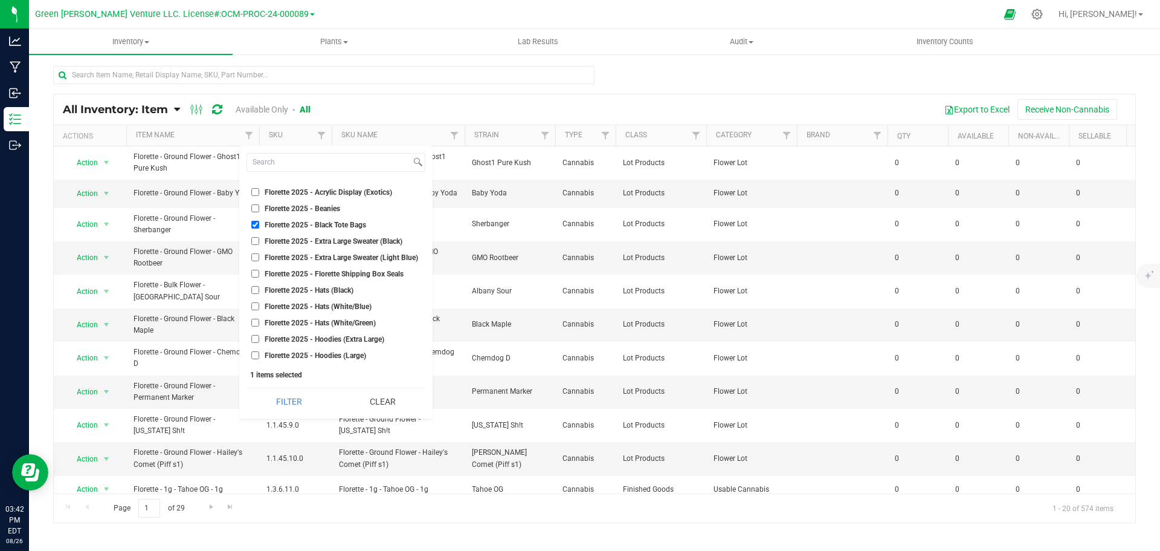
scroll to position [7192, 0]
click at [255, 224] on input "Florette 2025 - Extra Large Sweater (Black)" at bounding box center [255, 224] width 8 height 8
checkbox input "true"
click at [254, 238] on input "Florette 2025 - Extra Large Sweater (Light Blue)" at bounding box center [255, 240] width 8 height 8
checkbox input "true"
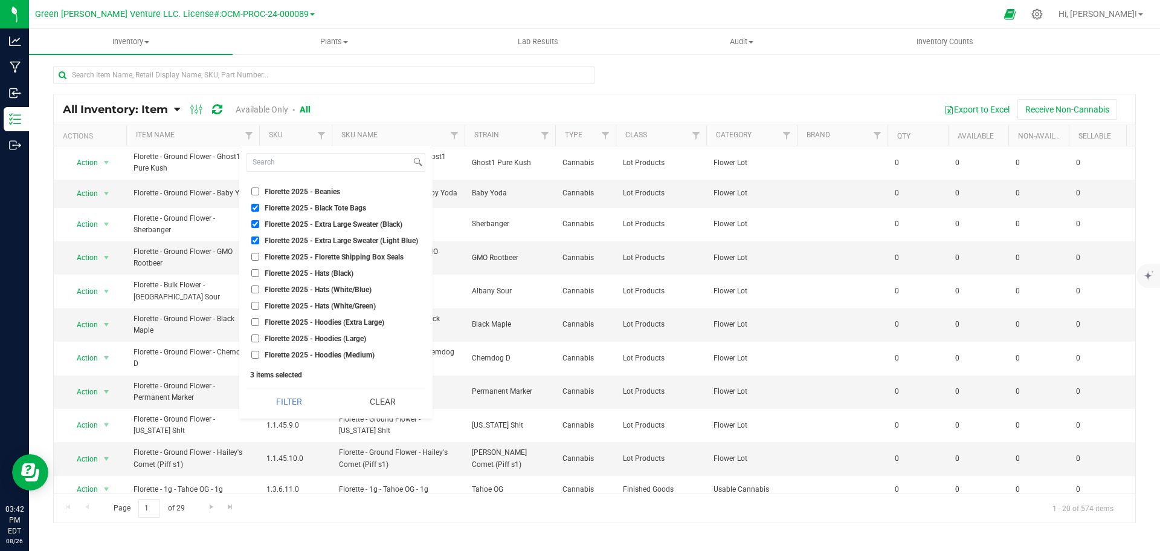
scroll to position [7253, 0]
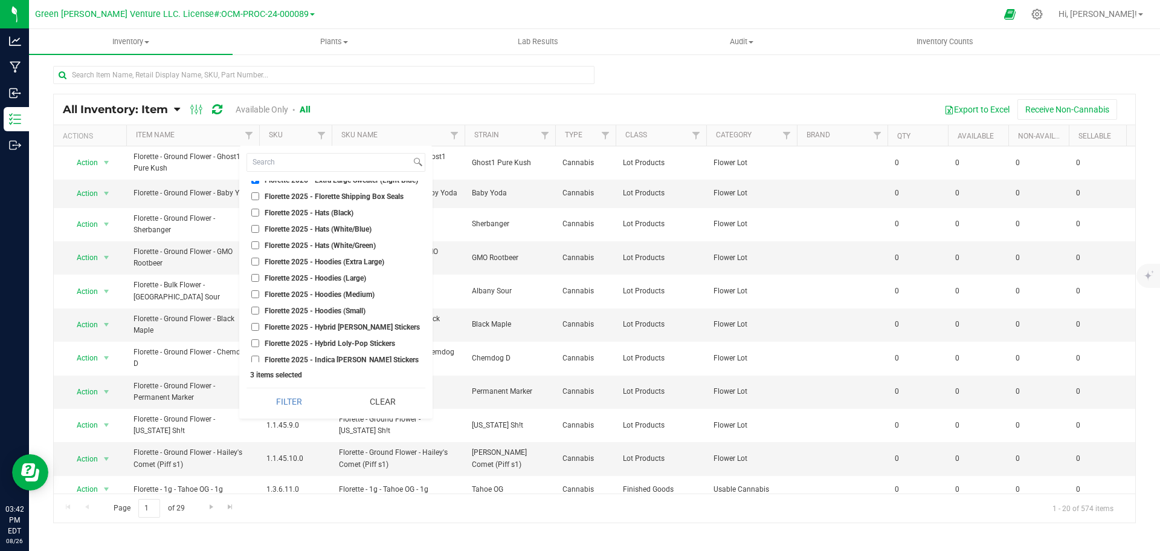
click at [255, 214] on input "Florette 2025 - Hats (Black)" at bounding box center [255, 213] width 8 height 8
checkbox input "true"
click at [254, 227] on input "Florette 2025 - Hats (White/Blue)" at bounding box center [255, 229] width 8 height 8
checkbox input "true"
click at [255, 247] on input "Florette 2025 - Hats (White/Green)" at bounding box center [255, 245] width 8 height 8
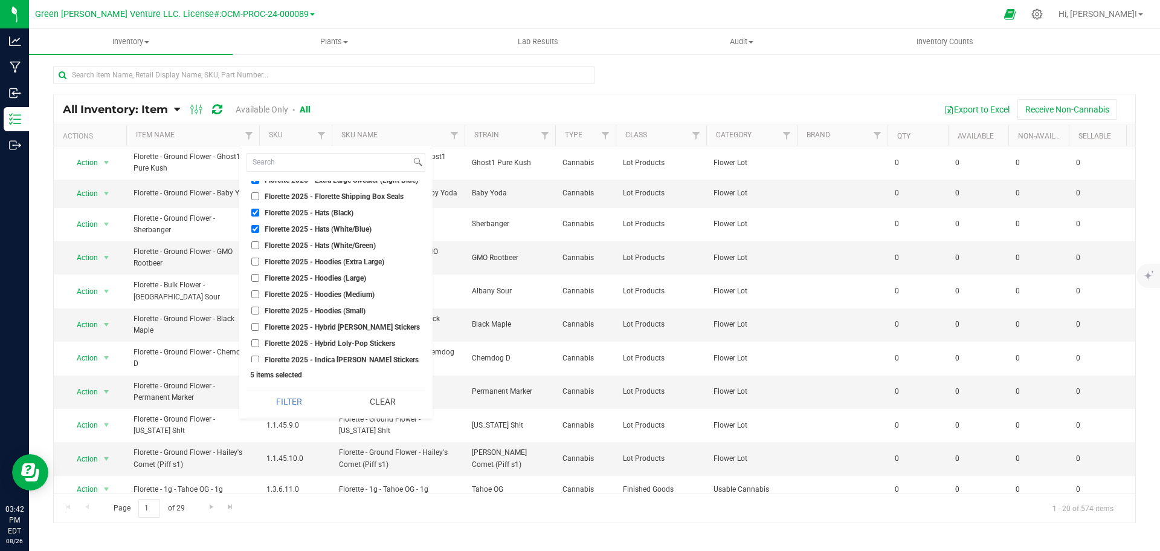
checkbox input "true"
click at [254, 257] on input "Florette 2025 - Hoodies (Extra Large)" at bounding box center [255, 261] width 8 height 8
checkbox input "true"
click at [256, 274] on input "Florette 2025 - Hoodies (Large)" at bounding box center [255, 278] width 8 height 8
checkbox input "true"
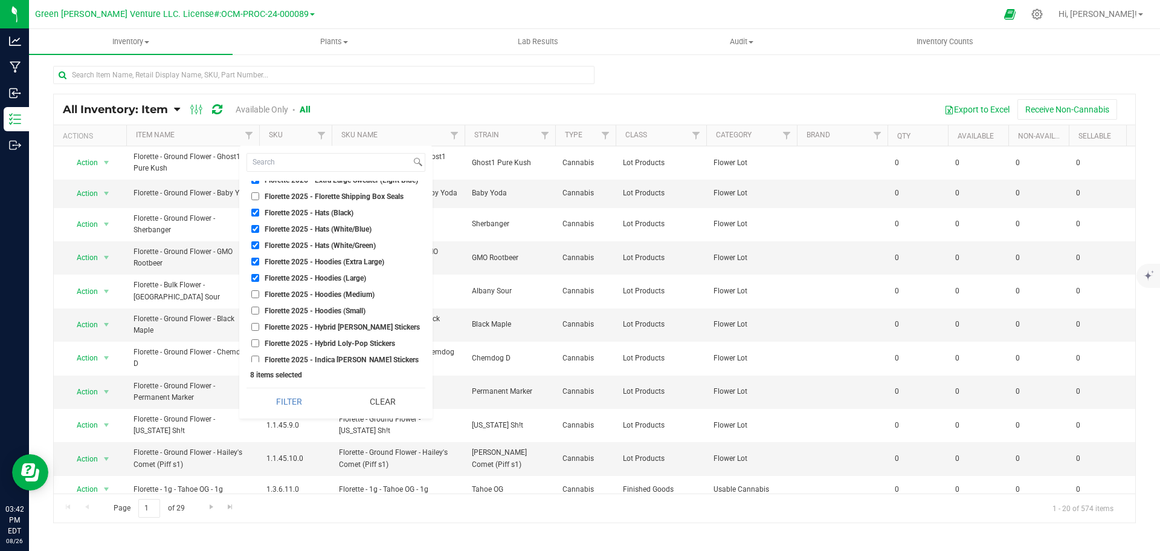
click at [255, 293] on input "Florette 2025 - Hoodies (Medium)" at bounding box center [255, 294] width 8 height 8
checkbox input "true"
click at [256, 308] on input "Florette 2025 - Hoodies (Small)" at bounding box center [255, 310] width 8 height 8
checkbox input "true"
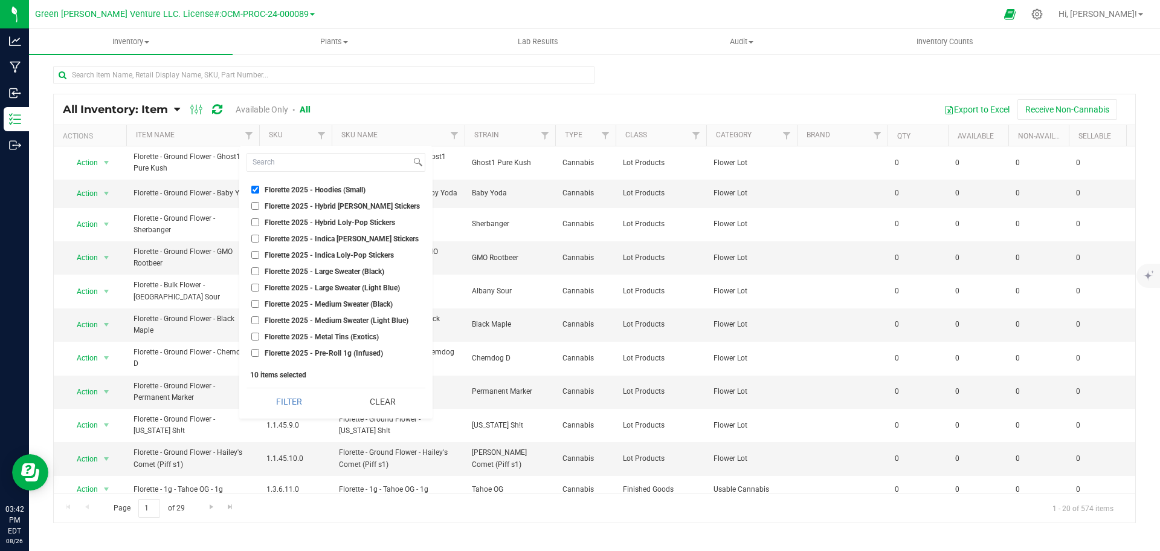
scroll to position [7434, 0]
click at [254, 211] on input "Florette 2025 - Large Sweater (Black)" at bounding box center [255, 211] width 8 height 8
checkbox input "true"
click at [254, 227] on input "Florette 2025 - Large Sweater (Light Blue)" at bounding box center [255, 227] width 8 height 8
checkbox input "true"
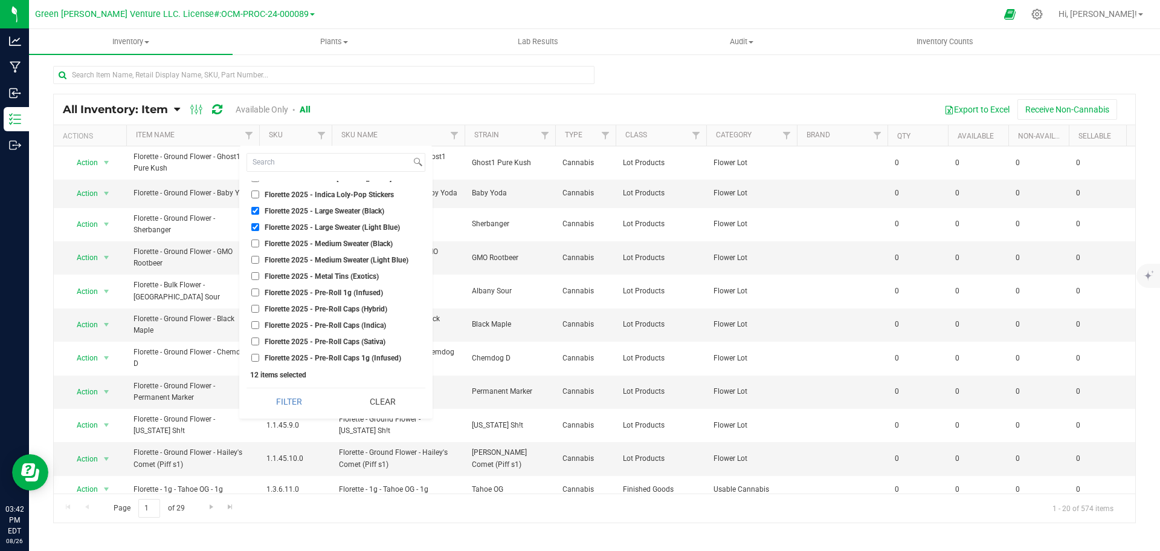
click at [254, 242] on input "Florette 2025 - Medium Sweater (Black)" at bounding box center [255, 243] width 8 height 8
checkbox input "true"
click at [255, 258] on input "Florette 2025 - Medium Sweater (Light Blue)" at bounding box center [255, 260] width 8 height 8
checkbox input "true"
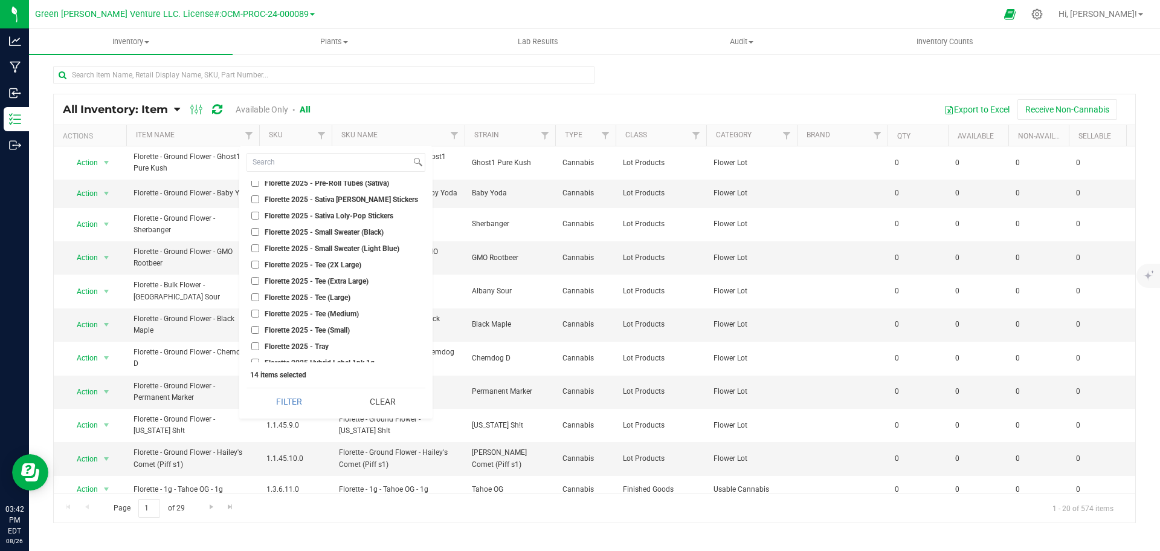
scroll to position [7676, 0]
click at [256, 215] on input "Florette 2025 - Small Sweater (Black)" at bounding box center [255, 214] width 8 height 8
checkbox input "true"
click at [256, 231] on input "Florette 2025 - Small Sweater (Light Blue)" at bounding box center [255, 230] width 8 height 8
checkbox input "true"
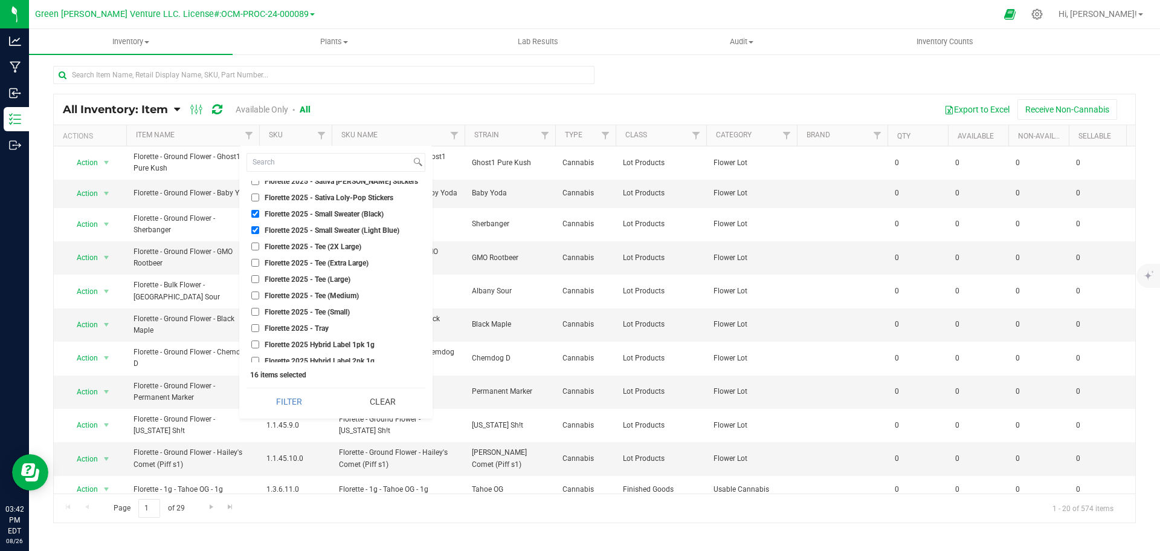
click at [253, 245] on input "Florette 2025 - Tee (2X Large)" at bounding box center [255, 246] width 8 height 8
checkbox input "true"
click at [256, 260] on input "Florette 2025 - Tee (Extra Large)" at bounding box center [255, 263] width 8 height 8
checkbox input "true"
click at [257, 277] on input "Florette 2025 - Tee (Large)" at bounding box center [255, 279] width 8 height 8
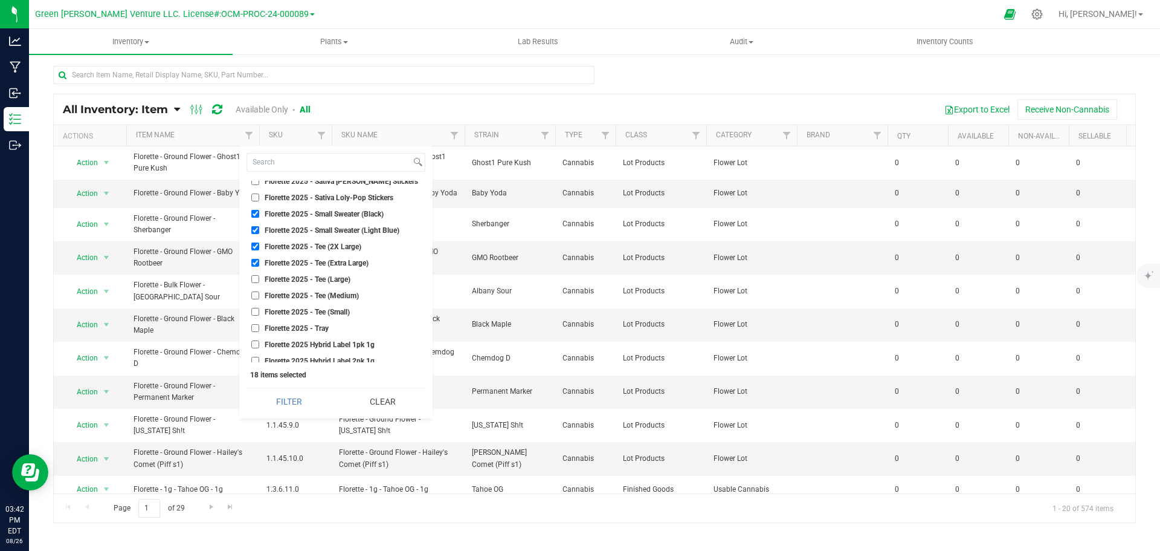
checkbox input "true"
click at [257, 294] on input "Florette 2025 - Tee (Medium)" at bounding box center [255, 295] width 8 height 8
checkbox input "true"
click at [254, 309] on input "Florette 2025 - Tee (Small)" at bounding box center [255, 312] width 8 height 8
checkbox input "true"
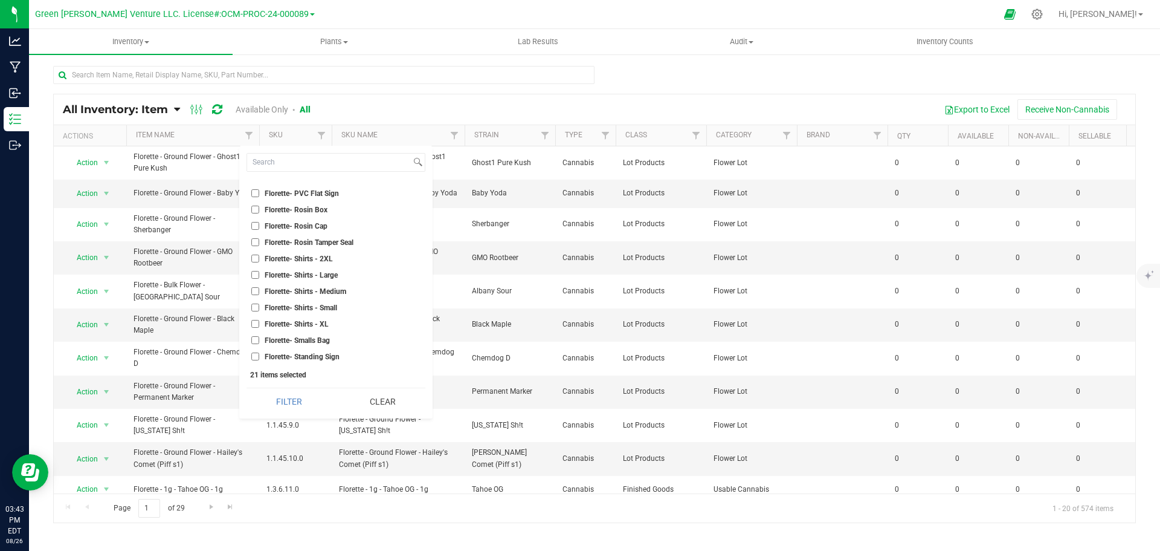
scroll to position [8582, 0]
click at [255, 235] on input "Florette- Shirts - 2XL" at bounding box center [255, 237] width 8 height 8
checkbox input "true"
click at [253, 254] on input "Florette- Shirts - Large" at bounding box center [255, 254] width 8 height 8
checkbox input "true"
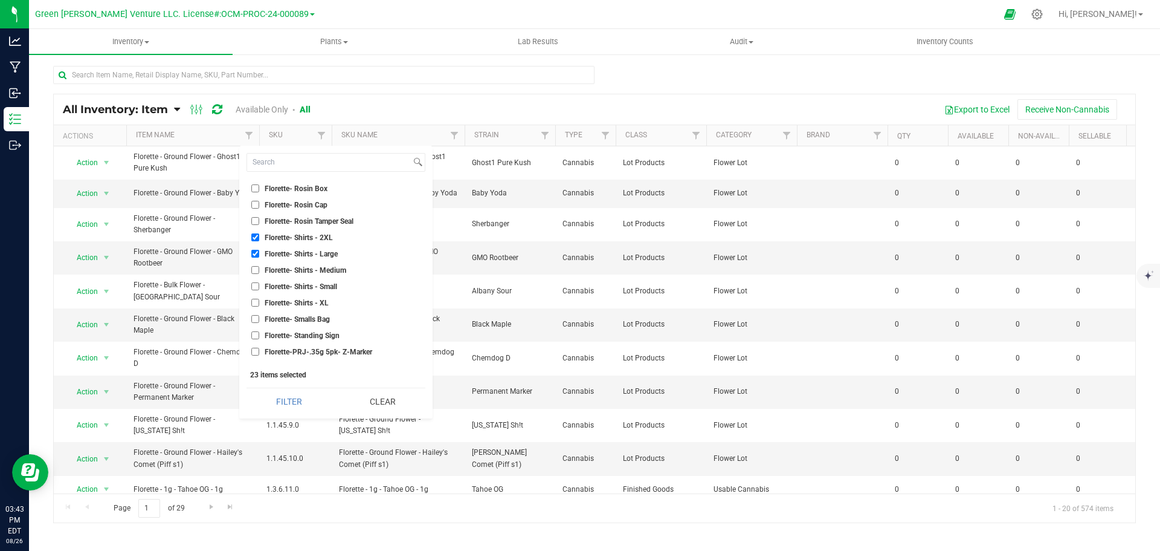
click at [254, 268] on input "Florette- Shirts - Medium" at bounding box center [255, 270] width 8 height 8
checkbox input "true"
click at [255, 284] on input "Florette- Shirts - Small" at bounding box center [255, 286] width 8 height 8
checkbox input "true"
click at [254, 300] on input "Florette- Shirts - XL" at bounding box center [255, 303] width 8 height 8
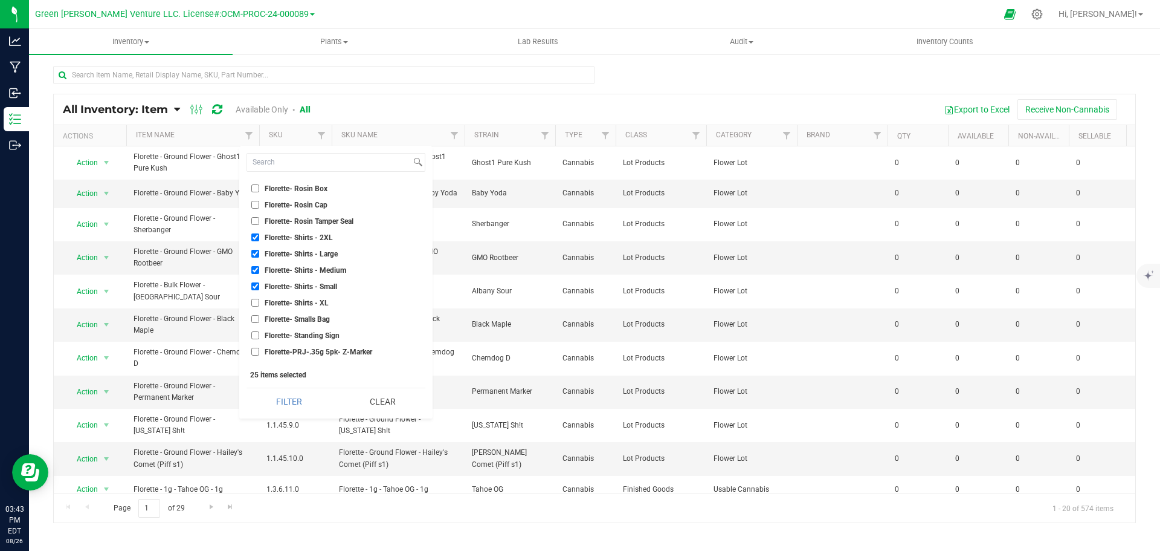
checkbox input "true"
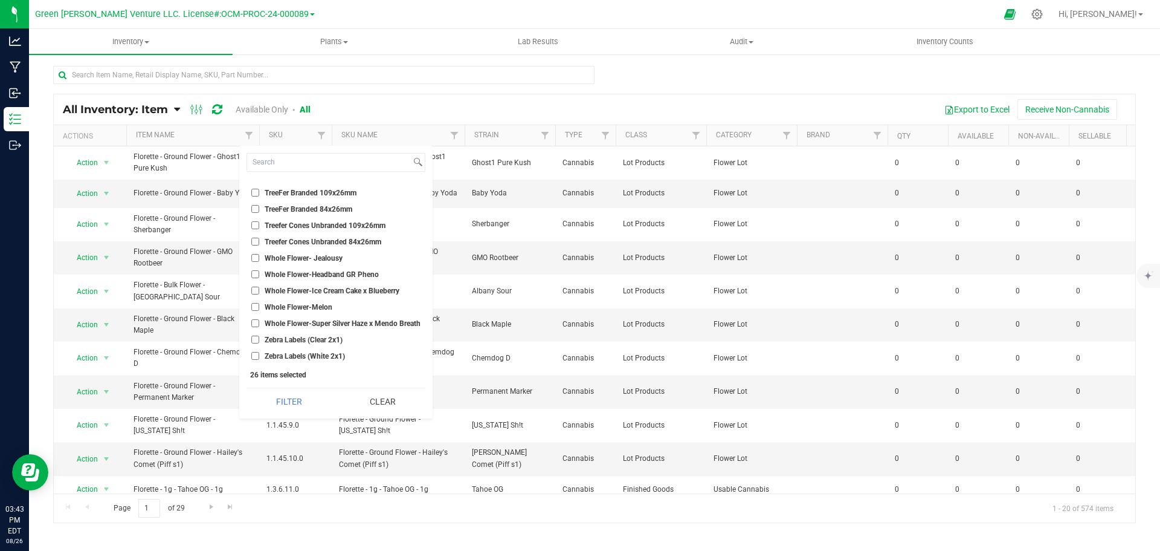
scroll to position [9207, 0]
click at [302, 398] on button "Filter" at bounding box center [289, 401] width 85 height 27
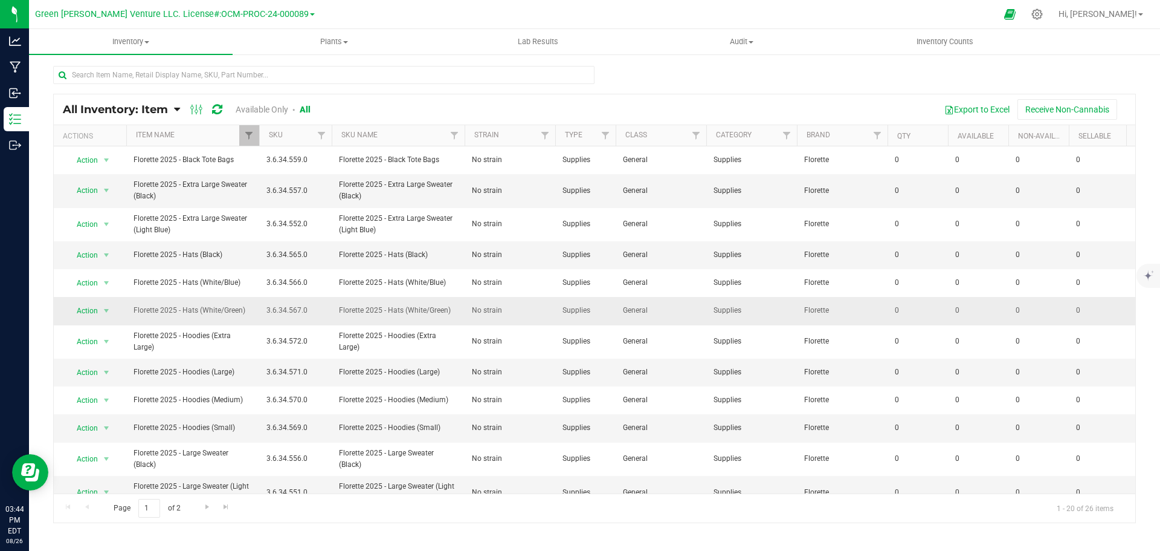
scroll to position [265, 0]
